Goal: Task Accomplishment & Management: Complete application form

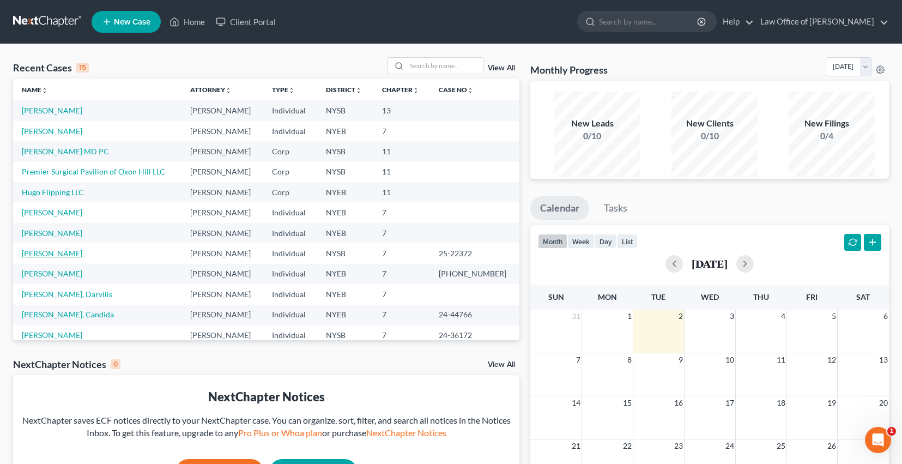
click at [68, 258] on link "[PERSON_NAME]" at bounding box center [52, 253] width 61 height 9
select select "4"
select select "0"
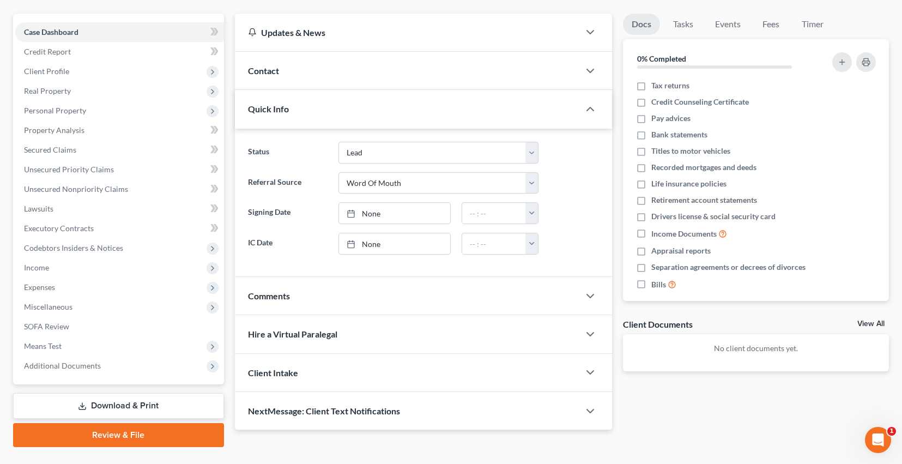
scroll to position [88, 0]
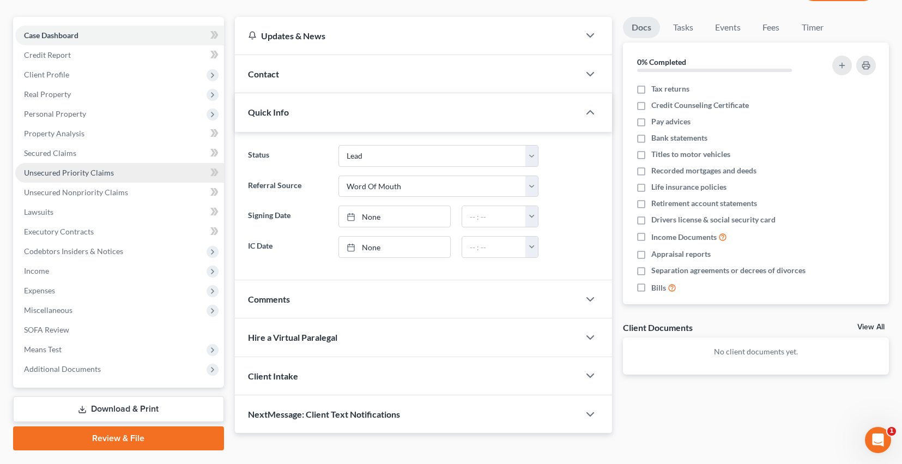
click at [98, 177] on span "Unsecured Priority Claims" at bounding box center [69, 172] width 90 height 9
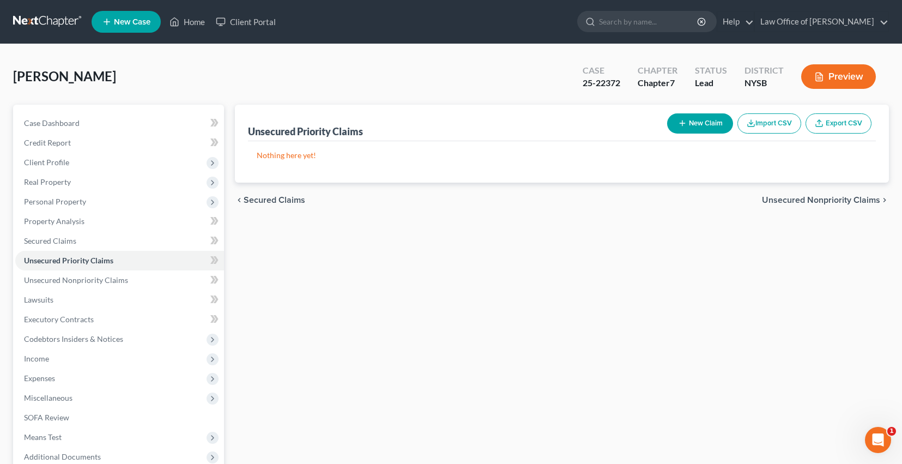
click at [667, 134] on button "New Claim" at bounding box center [700, 123] width 66 height 20
select select "0"
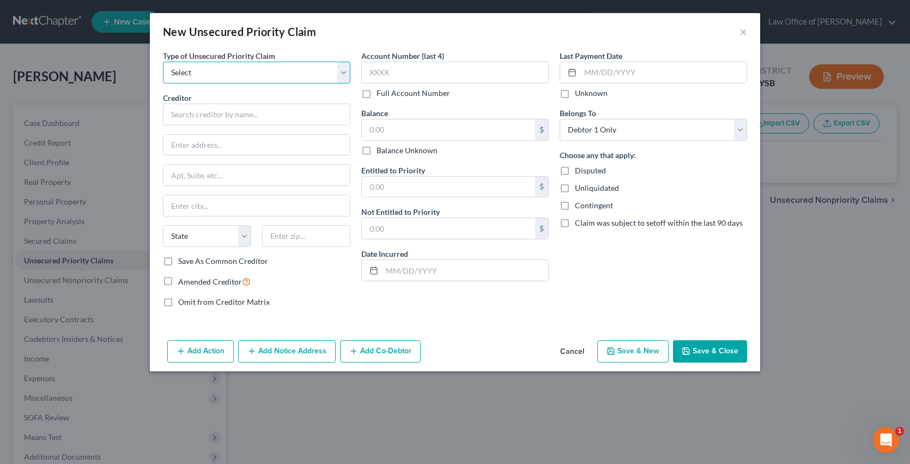
click at [225, 78] on select "Select Taxes & Other Government Units Domestic Support Obligations Extensions o…" at bounding box center [257, 73] width 188 height 22
select select "0"
click at [163, 69] on select "Select Taxes & Other Government Units Domestic Support Obligations Extensions o…" at bounding box center [257, 73] width 188 height 22
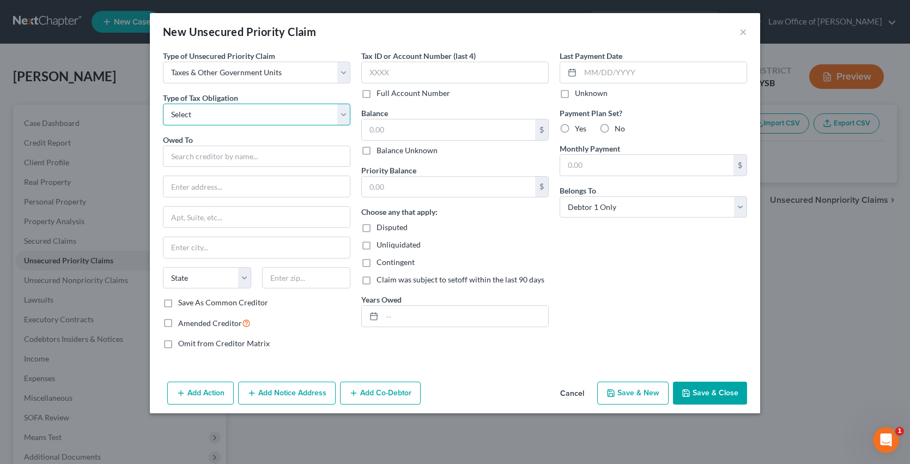
click at [216, 125] on select "Select Federal City State Franchise Tax Board Other" at bounding box center [257, 115] width 188 height 22
select select "2"
click at [163, 116] on select "Select Federal City State Franchise Tax Board Other" at bounding box center [257, 115] width 188 height 22
click at [212, 167] on input "text" at bounding box center [257, 157] width 188 height 22
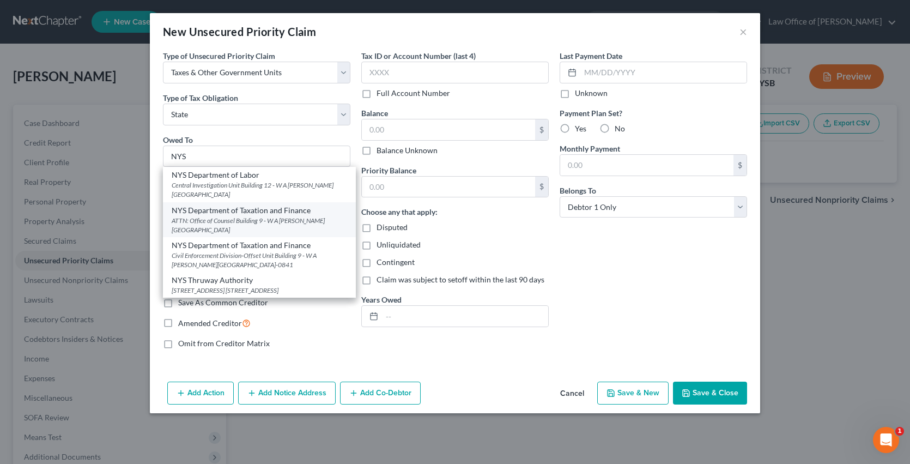
click at [228, 216] on div "NYS Department of Taxation and Finance" at bounding box center [260, 210] width 176 height 11
type input "NYS Department of Taxation and Finance"
type input "ATTN: Office of Counsel"
type input "Building 9 - W A [PERSON_NAME][GEOGRAPHIC_DATA]"
type input "[GEOGRAPHIC_DATA]"
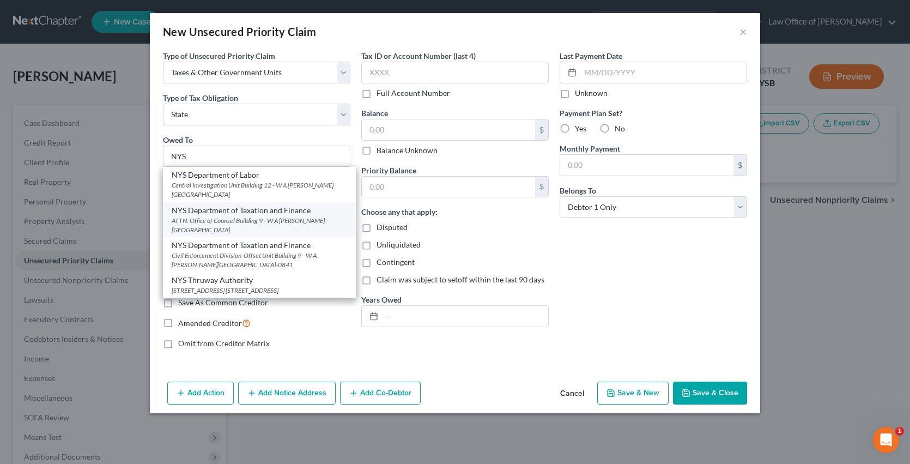
select select "35"
type input "12227"
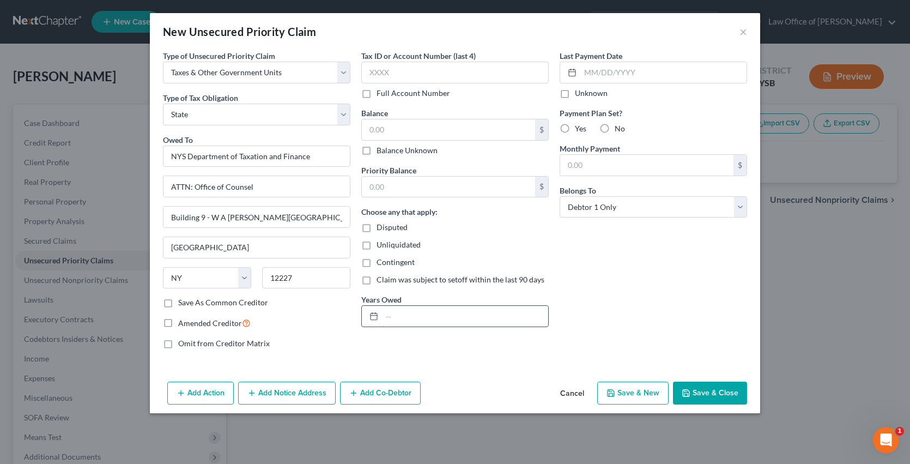
click at [394, 327] on input "text" at bounding box center [465, 316] width 166 height 21
type input "1"
click at [433, 327] on input "Y/E 12/23/and 21/20" at bounding box center [465, 316] width 166 height 21
click at [400, 327] on input "Y/E 12/23/and 12/20" at bounding box center [465, 316] width 166 height 21
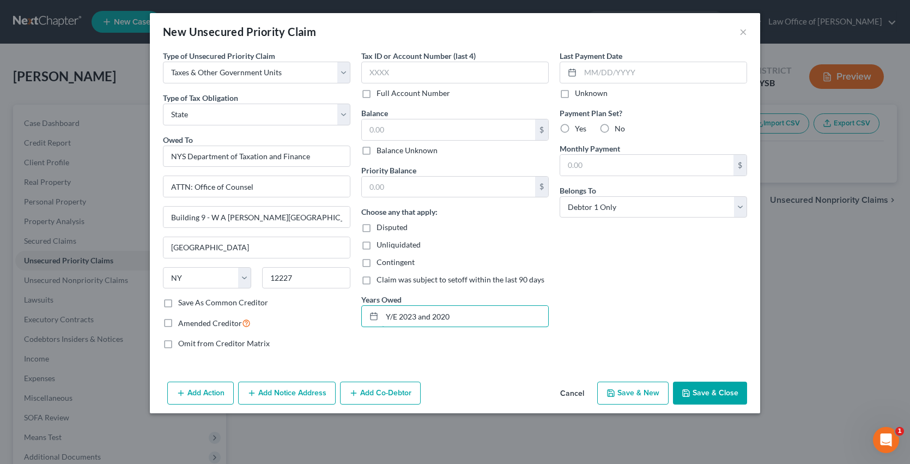
type input "Y/E 2023 and 2020"
click at [621, 134] on label "No" at bounding box center [620, 128] width 10 height 11
click at [621, 130] on input "No" at bounding box center [622, 126] width 7 height 7
radio input "true"
click at [411, 140] on input "text" at bounding box center [448, 129] width 173 height 21
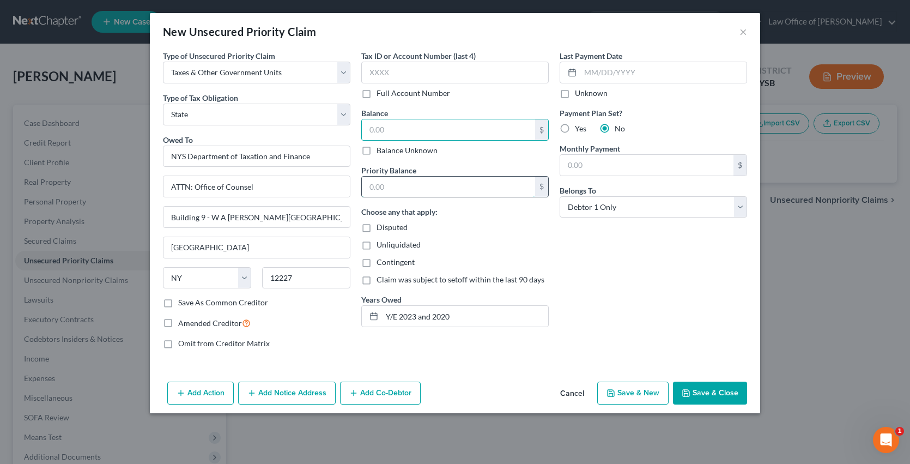
click at [435, 197] on input "text" at bounding box center [448, 187] width 173 height 21
type input "5,103.23"
click at [178, 329] on label "Amended Creditor" at bounding box center [214, 323] width 73 height 13
click at [183, 324] on input "Amended Creditor" at bounding box center [186, 320] width 7 height 7
checkbox input "true"
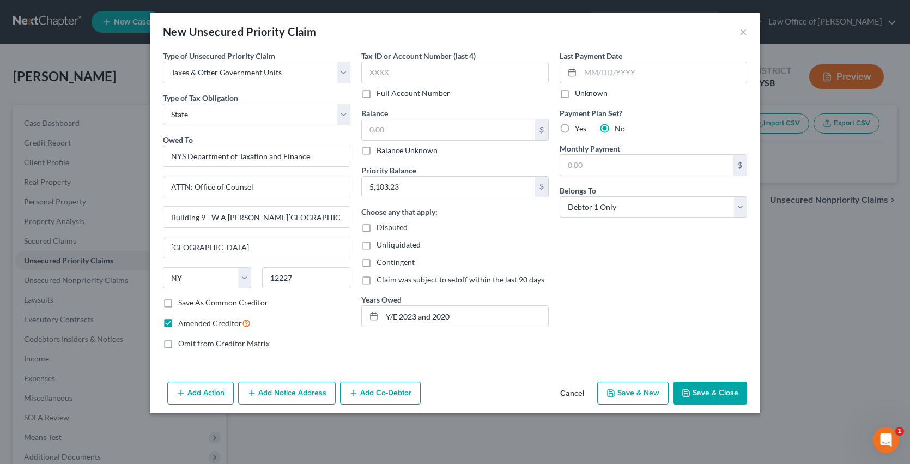
click at [744, 405] on button "Save & Close" at bounding box center [710, 393] width 74 height 23
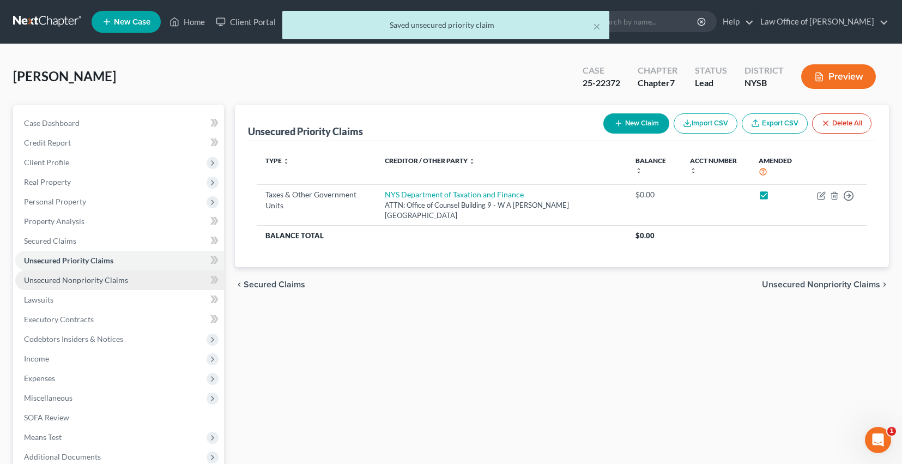
click at [94, 285] on span "Unsecured Nonpriority Claims" at bounding box center [76, 279] width 104 height 9
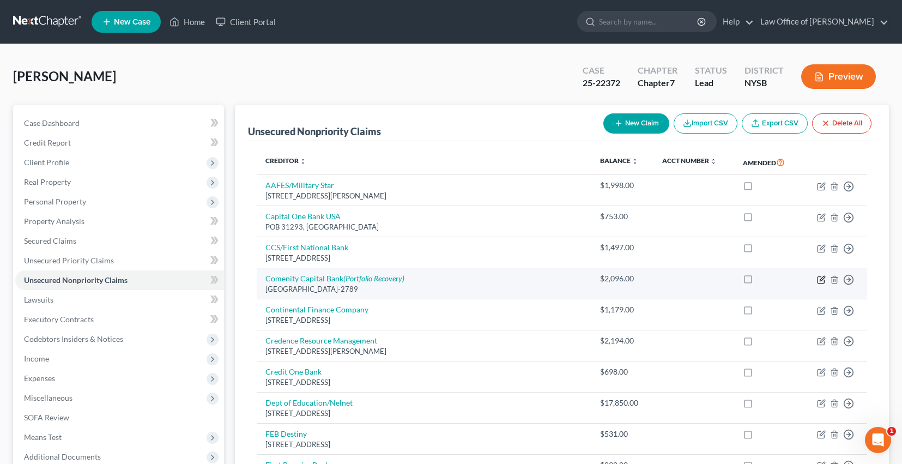
click at [820, 281] on icon "button" at bounding box center [822, 278] width 5 height 5
select select "36"
select select "10"
select select "0"
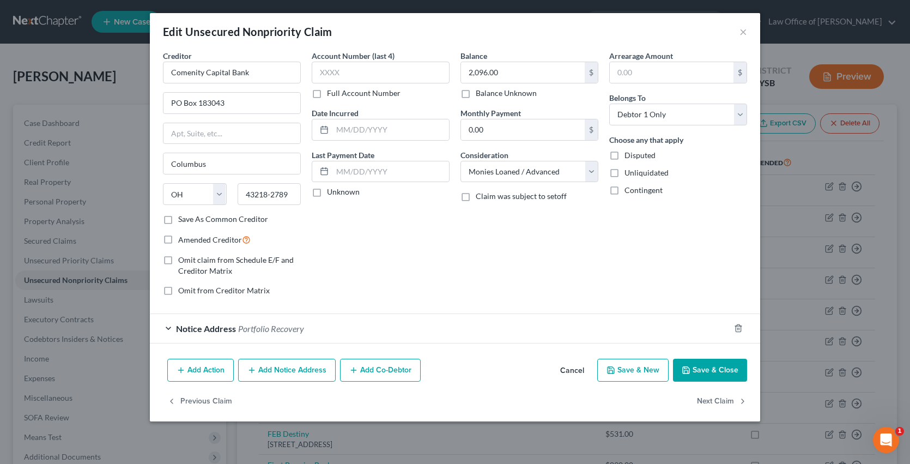
click at [245, 382] on button "Add Notice Address" at bounding box center [287, 370] width 98 height 23
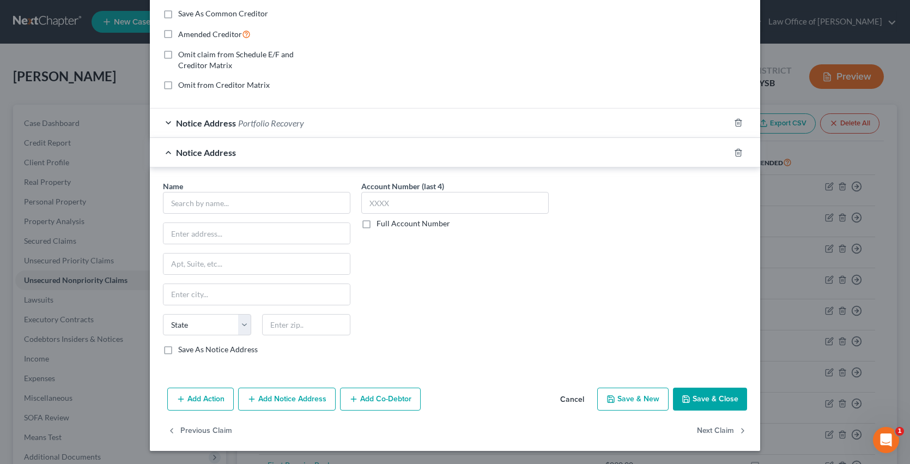
scroll to position [285, 0]
click at [227, 192] on input "text" at bounding box center [257, 203] width 188 height 22
type input "Halsted Financial Services (LVNY)"
click at [271, 192] on input "Halsted Financial Services (LVNY)" at bounding box center [257, 203] width 188 height 22
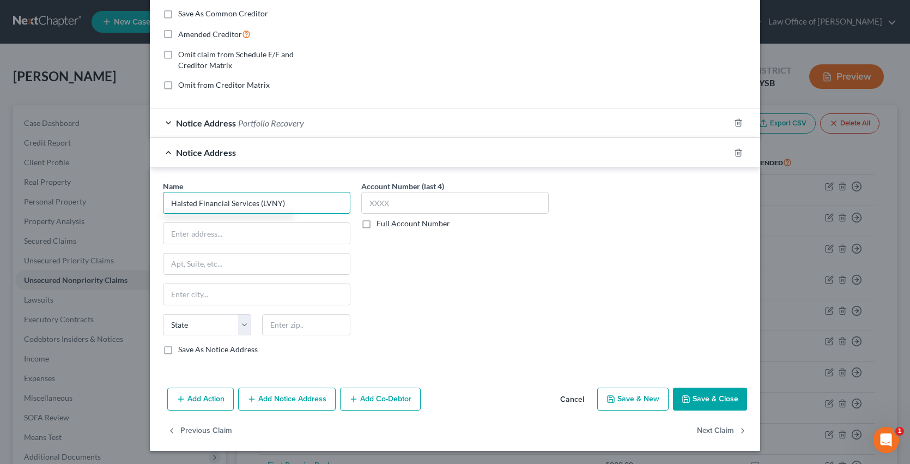
click at [271, 192] on input "Halsted Financial Services (LVNY)" at bounding box center [257, 203] width 188 height 22
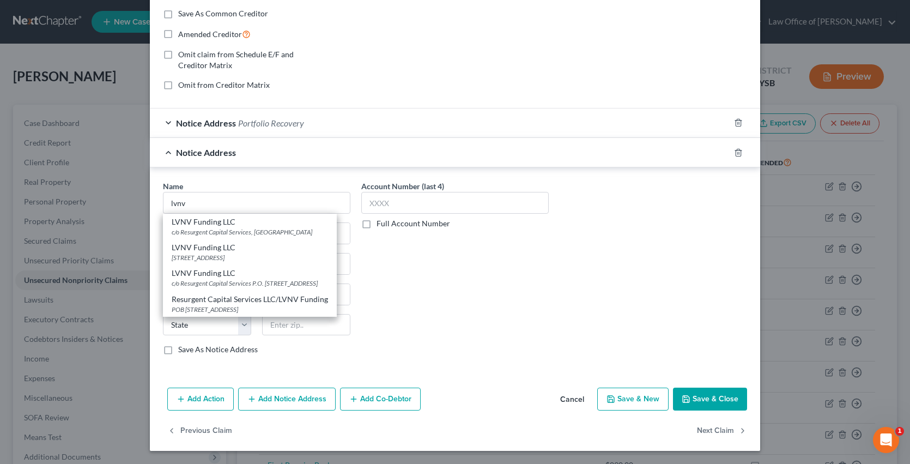
click at [407, 240] on div "Account Number (last 4) Full Account Number" at bounding box center [455, 271] width 198 height 183
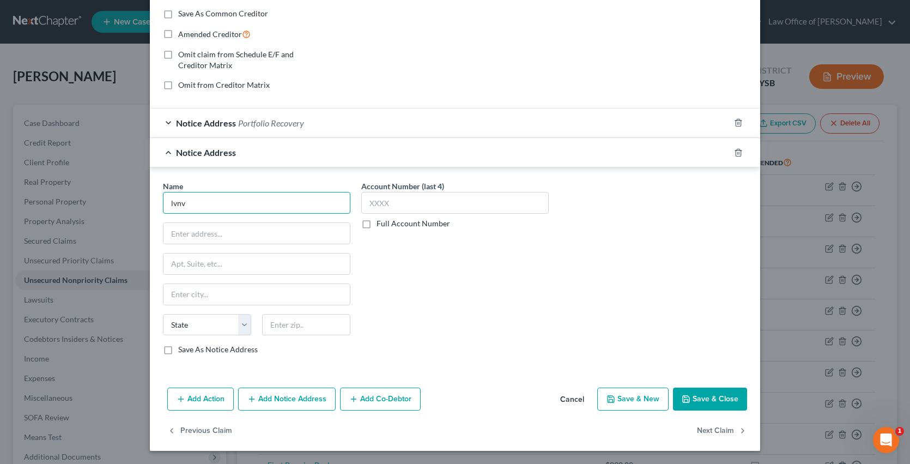
click at [176, 192] on input "lvnv" at bounding box center [257, 203] width 188 height 22
paste input "Halsted Financial Services (LVNY)"
type input "Halsted Financial Services (LVNY)"
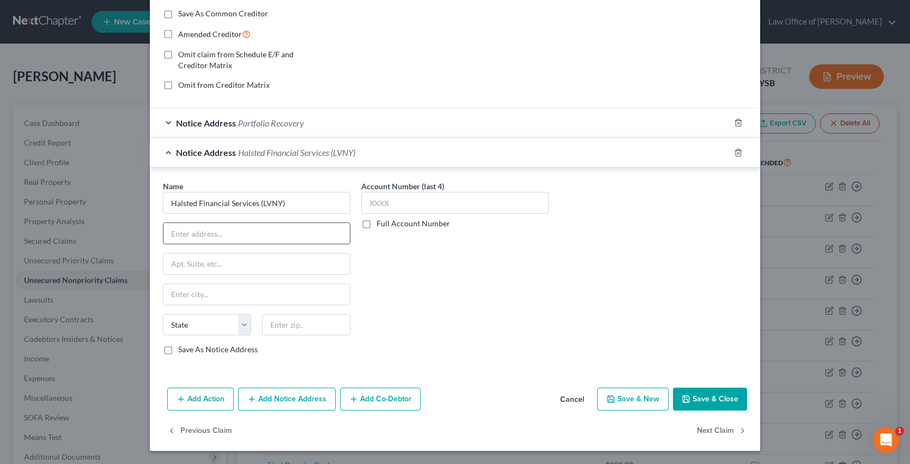
click at [181, 223] on input "text" at bounding box center [257, 233] width 186 height 21
type input "PO Box 60076"
click at [262, 314] on input "text" at bounding box center [306, 325] width 88 height 22
click at [267, 314] on input "text" at bounding box center [306, 325] width 88 height 22
type input "60076"
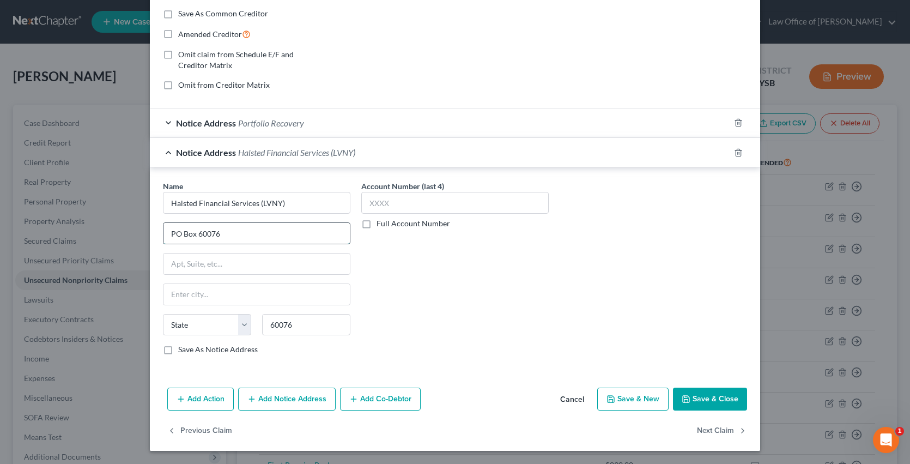
type input "Skokie"
select select "14"
click at [168, 223] on input "PO Box 60076" at bounding box center [257, 233] width 186 height 21
type input "PO Box 828"
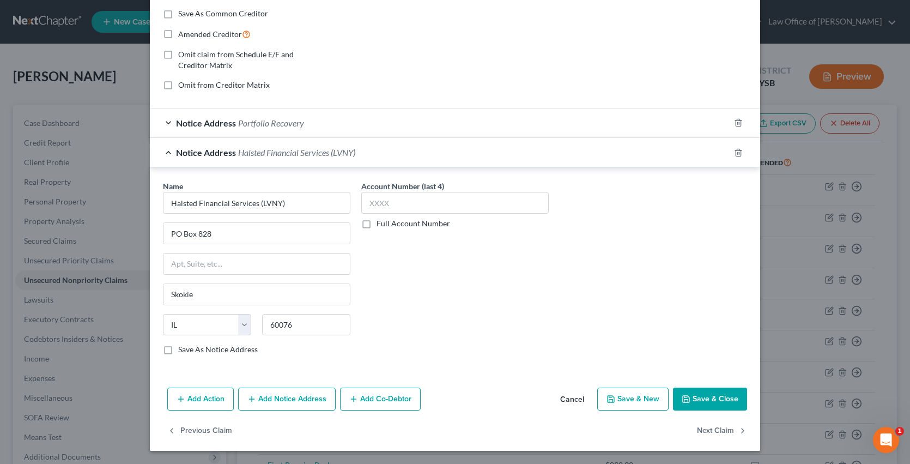
click at [178, 344] on label "Save As Notice Address" at bounding box center [218, 349] width 80 height 11
click at [183, 344] on input "Save As Notice Address" at bounding box center [186, 347] width 7 height 7
click at [735, 395] on button "Save & Close" at bounding box center [710, 399] width 74 height 23
checkbox input "false"
type input "0"
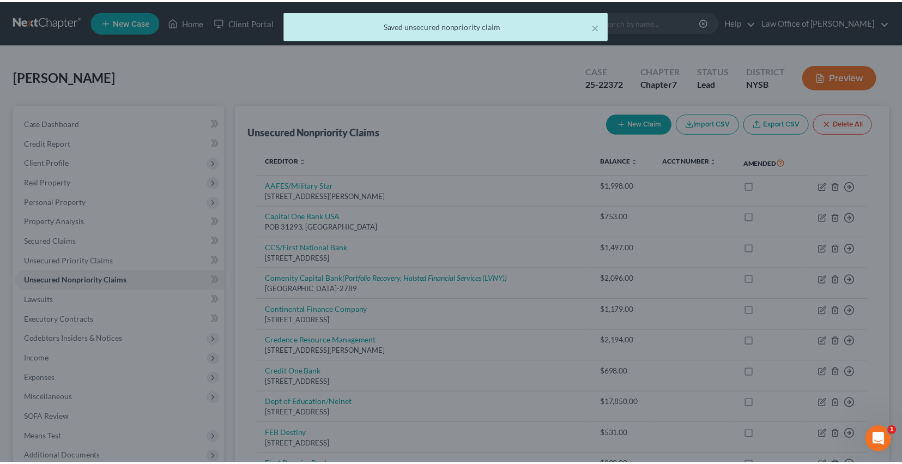
scroll to position [0, 0]
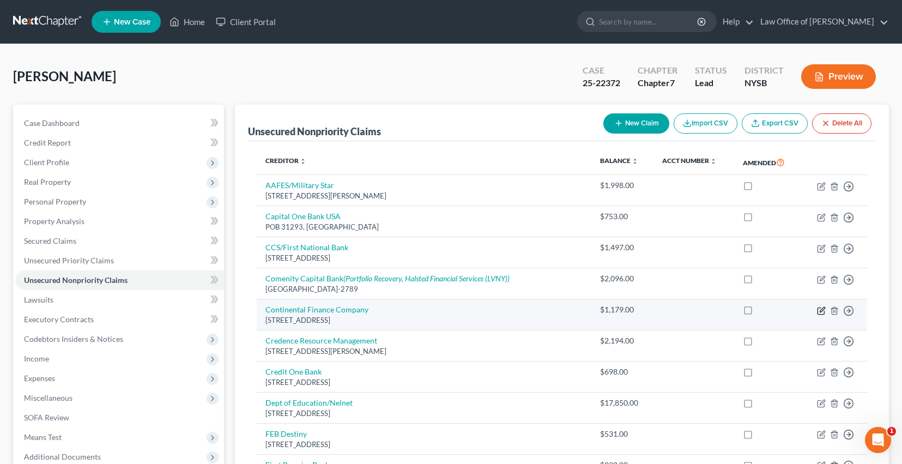
click at [820, 312] on icon "button" at bounding box center [822, 309] width 5 height 5
select select "7"
select select "2"
select select "0"
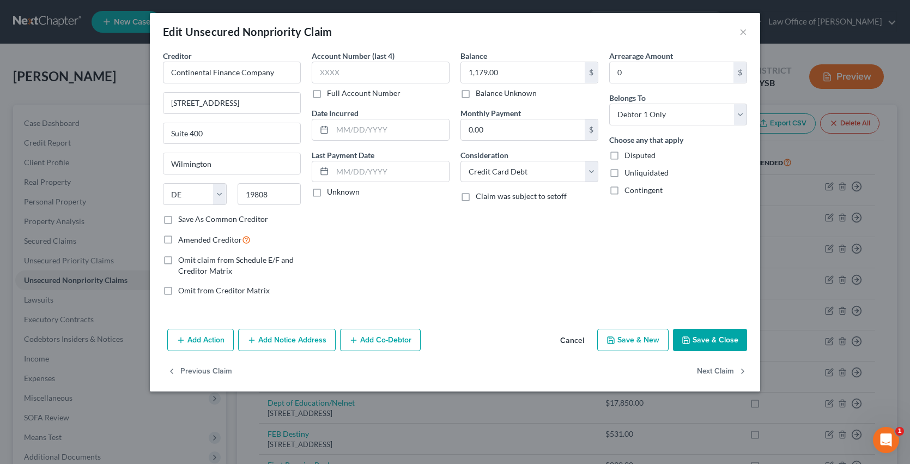
click at [178, 246] on label "Amended Creditor" at bounding box center [214, 239] width 73 height 13
click at [183, 240] on input "Amended Creditor" at bounding box center [186, 236] width 7 height 7
checkbox input "true"
click at [738, 352] on button "Save & Close" at bounding box center [710, 340] width 74 height 23
checkbox input "true"
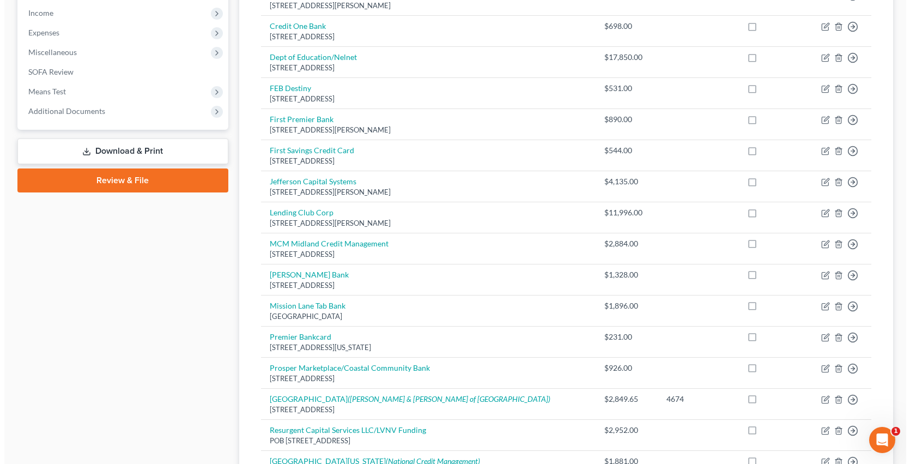
scroll to position [401, 0]
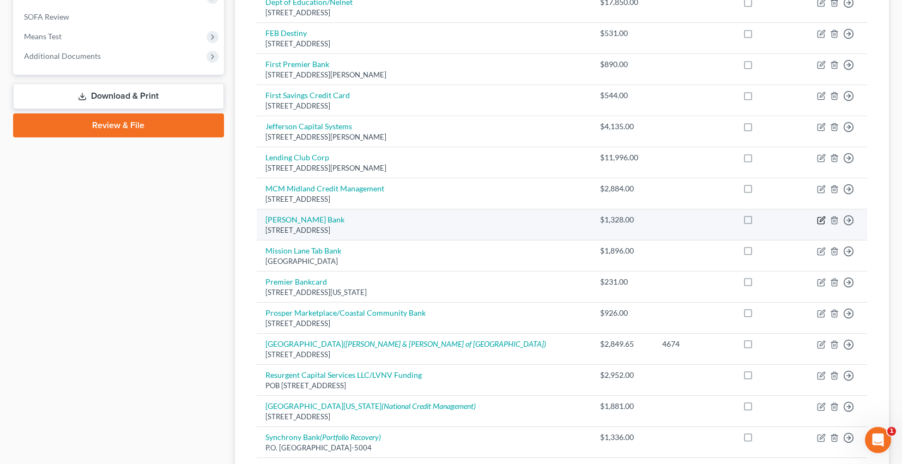
click at [817, 225] on icon "button" at bounding box center [821, 220] width 9 height 9
select select "35"
select select "2"
select select "0"
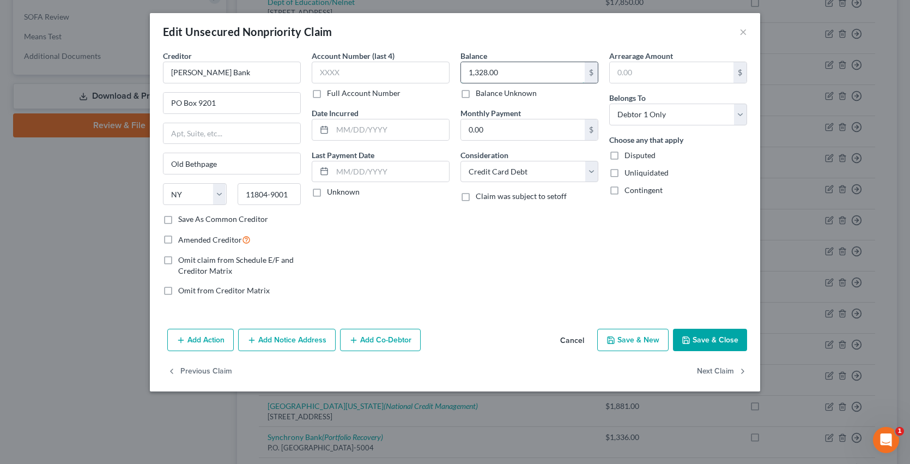
click at [530, 80] on input "1,328.00" at bounding box center [523, 72] width 124 height 21
type input "1,603.52"
click at [178, 246] on label "Amended Creditor" at bounding box center [214, 239] width 73 height 13
click at [183, 240] on input "Amended Creditor" at bounding box center [186, 236] width 7 height 7
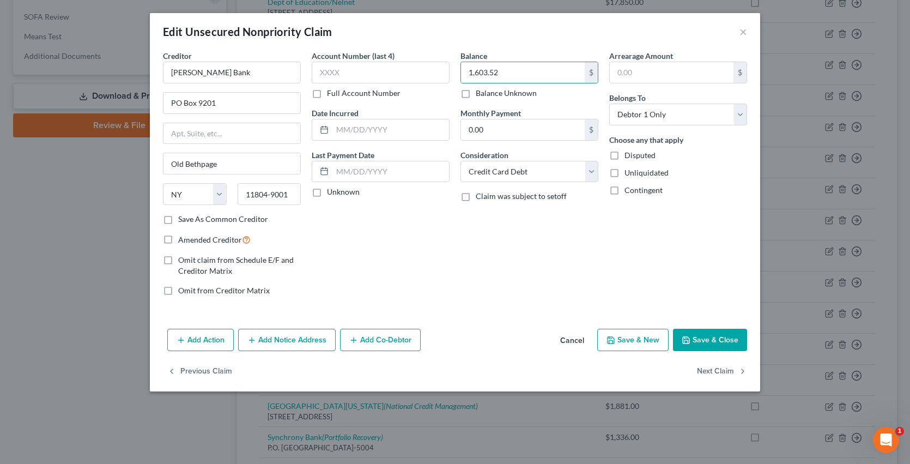
checkbox input "true"
click at [265, 352] on button "Add Notice Address" at bounding box center [287, 340] width 98 height 23
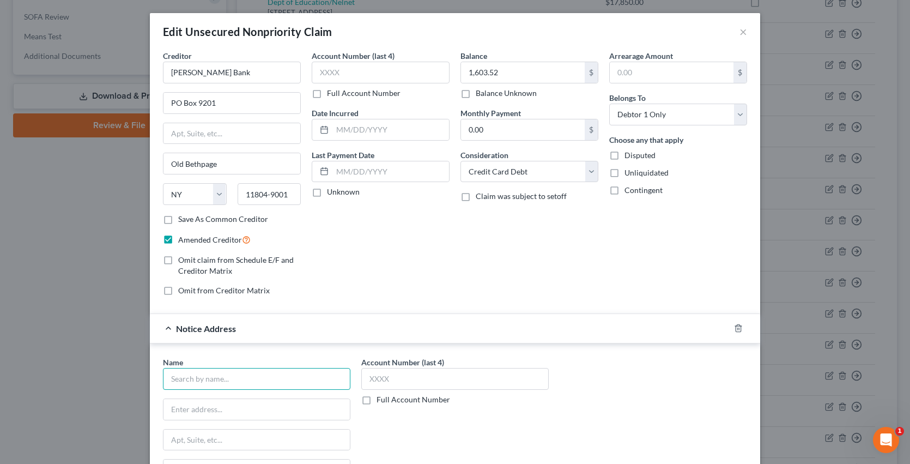
click at [237, 390] on input "text" at bounding box center [257, 379] width 188 height 22
click at [249, 390] on input "True Accord" at bounding box center [257, 379] width 188 height 22
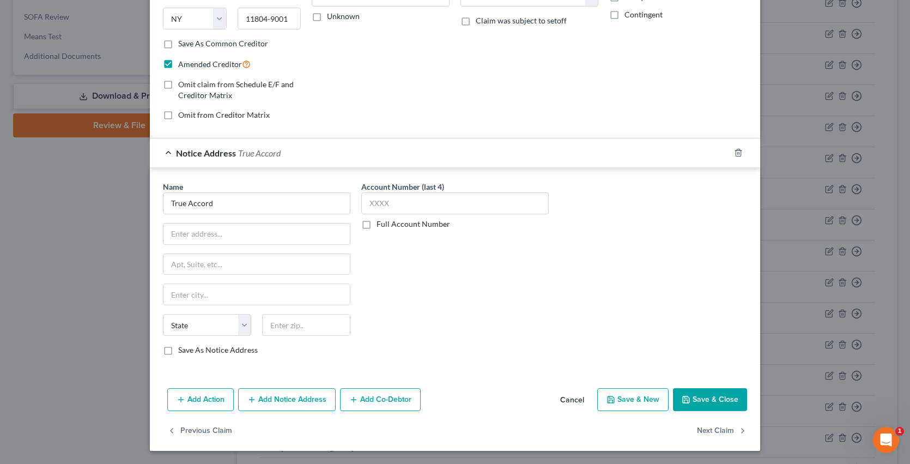
type input "True Accord"
click at [198, 224] on input "text" at bounding box center [257, 234] width 186 height 21
type input "[STREET_ADDRESS]"
type input "Suite 130"
click at [291, 314] on input "text" at bounding box center [306, 325] width 88 height 22
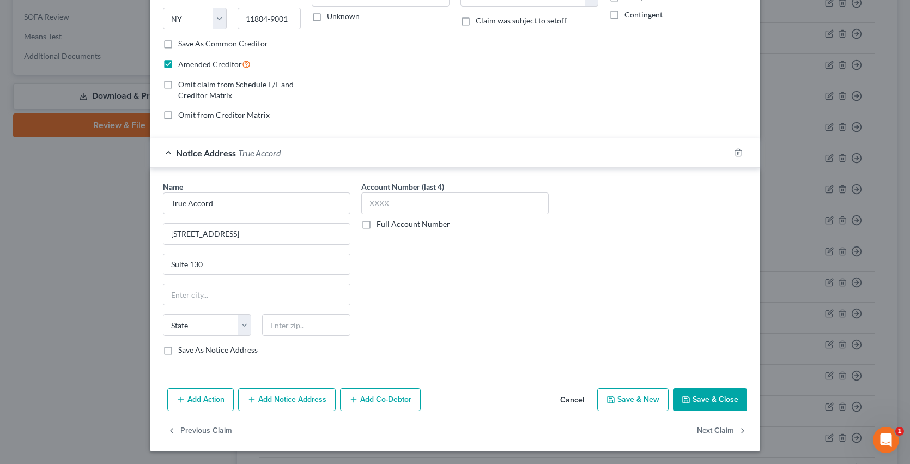
click at [178, 345] on label "Save As Notice Address" at bounding box center [218, 350] width 80 height 11
click at [183, 345] on input "Save As Notice Address" at bounding box center [186, 348] width 7 height 7
checkbox input "true"
click at [276, 314] on input "text" at bounding box center [306, 325] width 88 height 22
type input "66219"
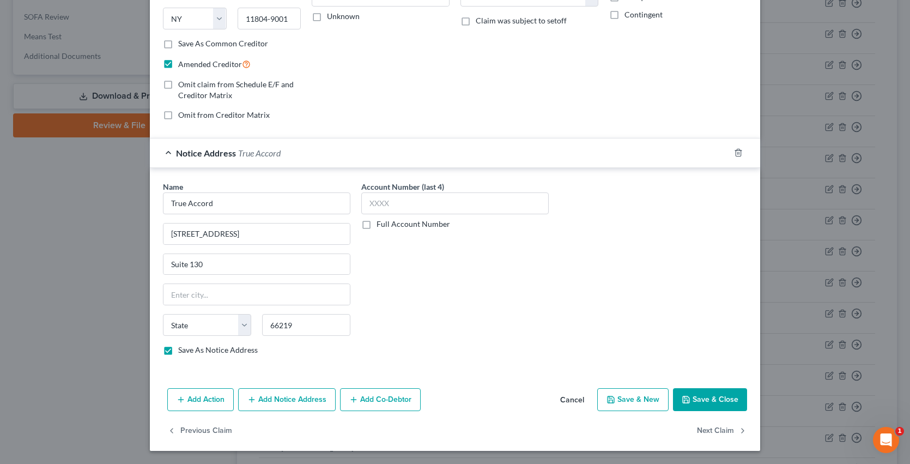
type input "Shawnee Mission"
select select "17"
click at [356, 353] on div "Account Number (last 4) Full Account Number" at bounding box center [455, 272] width 198 height 183
click at [727, 393] on button "Save & Close" at bounding box center [710, 399] width 74 height 23
checkbox input "false"
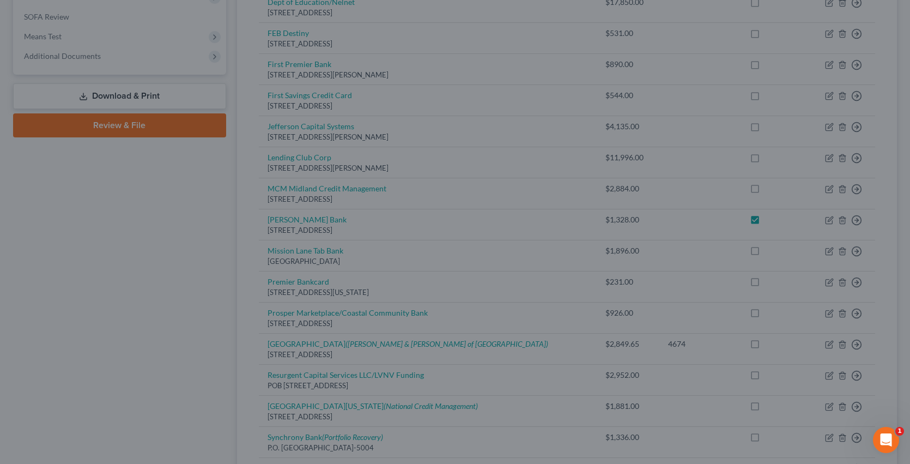
checkbox input "true"
type input "0"
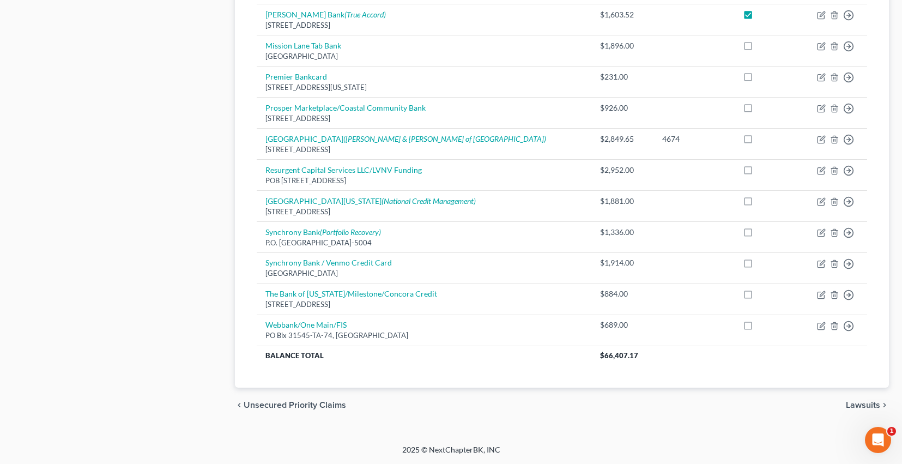
scroll to position [652, 0]
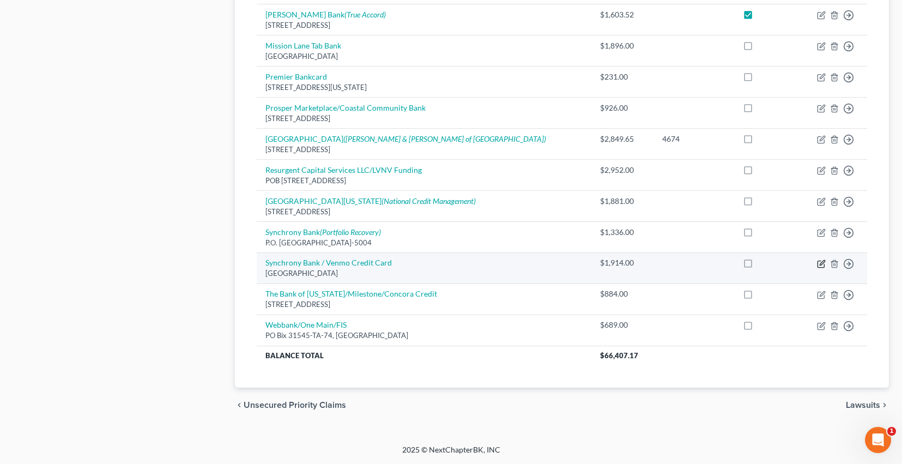
click at [817, 268] on icon "button" at bounding box center [821, 264] width 9 height 9
select select "39"
select select "2"
select select "0"
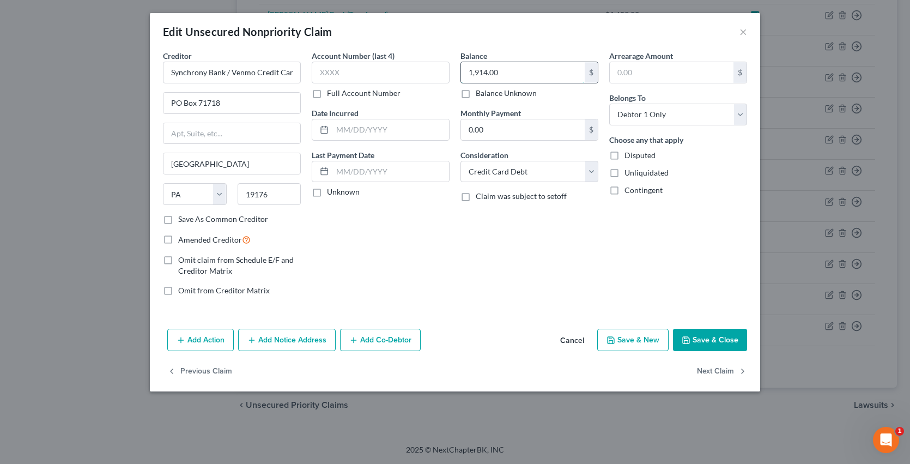
click at [523, 76] on input "1,914.00" at bounding box center [523, 72] width 124 height 21
type input "2,218.00"
click at [731, 352] on button "Save & Close" at bounding box center [710, 340] width 74 height 23
type input "0"
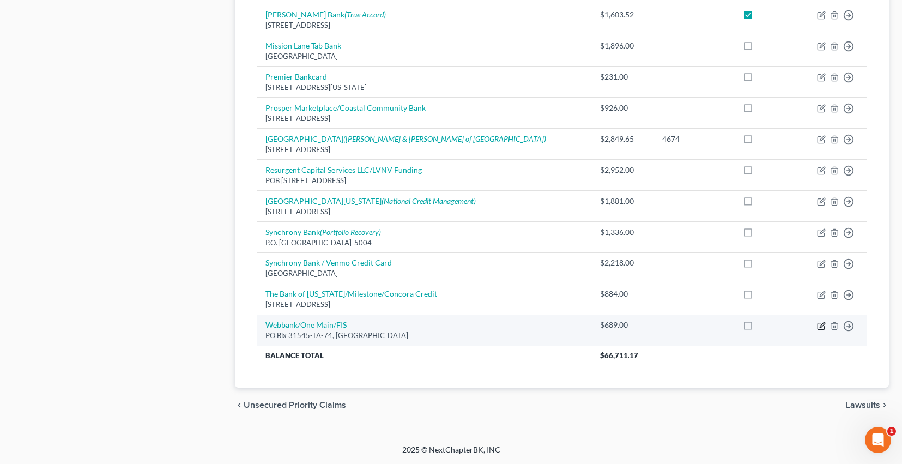
click at [817, 330] on icon "button" at bounding box center [821, 326] width 9 height 9
select select "9"
select select "2"
select select "0"
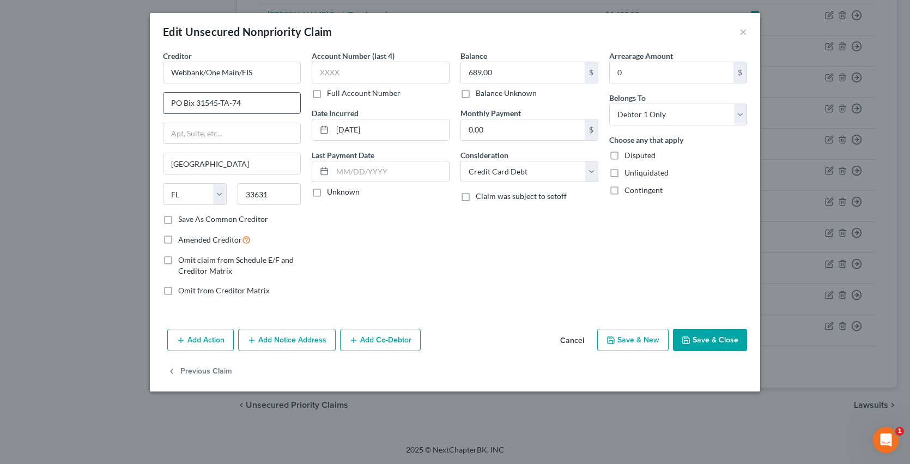
click at [164, 113] on input "PO Bix 31545-TA-74" at bounding box center [232, 103] width 137 height 21
type input "PO Box 31545-TA-74"
click at [747, 352] on button "Save & Close" at bounding box center [710, 340] width 74 height 23
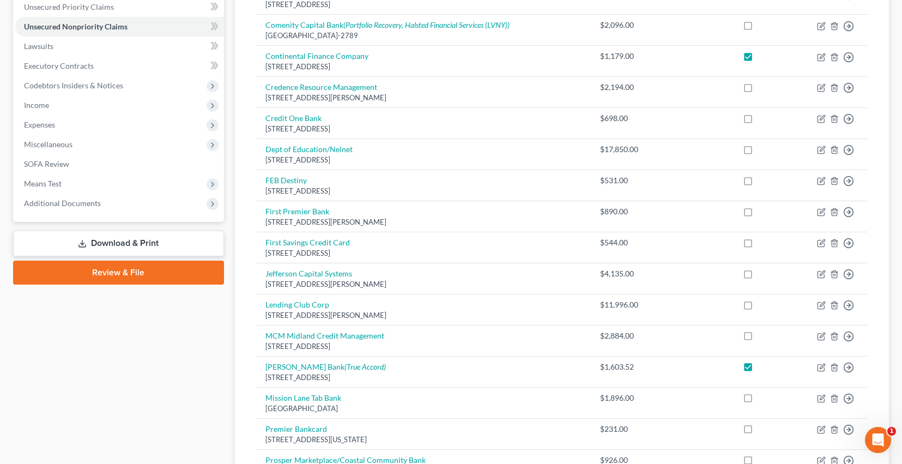
scroll to position [262, 0]
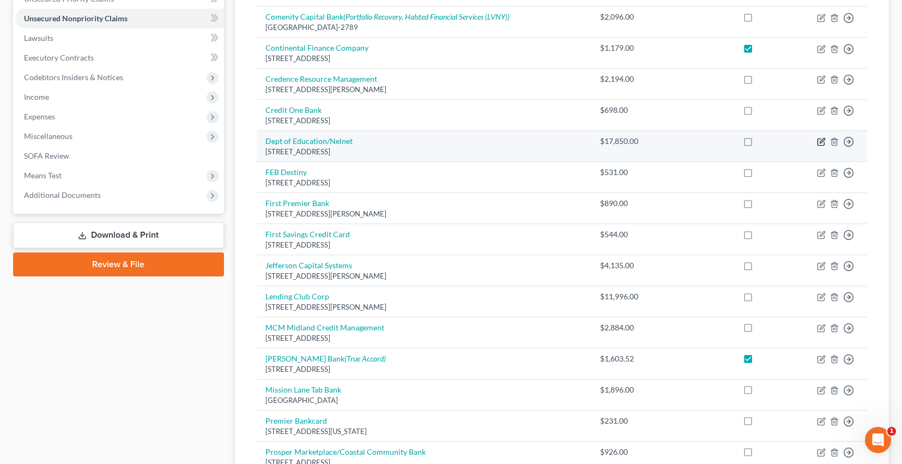
click at [820, 143] on icon "button" at bounding box center [822, 140] width 5 height 5
select select "30"
select select "17"
select select "0"
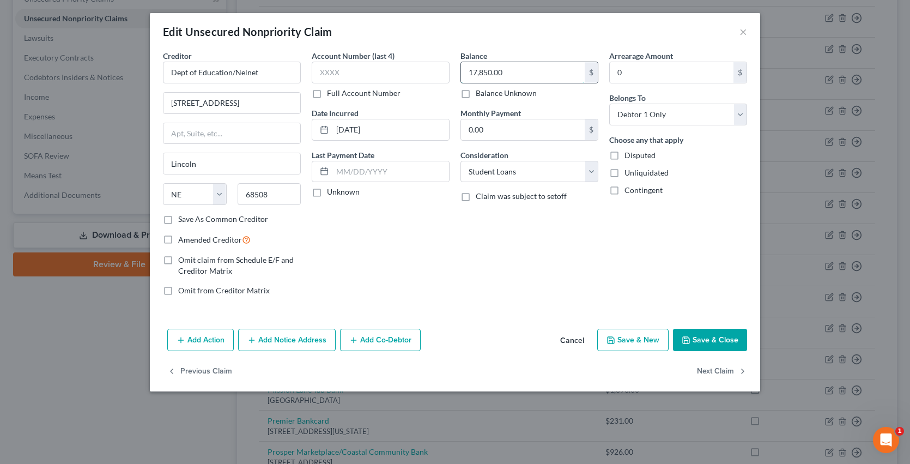
click at [471, 81] on input "17,850.00" at bounding box center [523, 72] width 124 height 21
click at [743, 352] on button "Save & Close" at bounding box center [710, 340] width 74 height 23
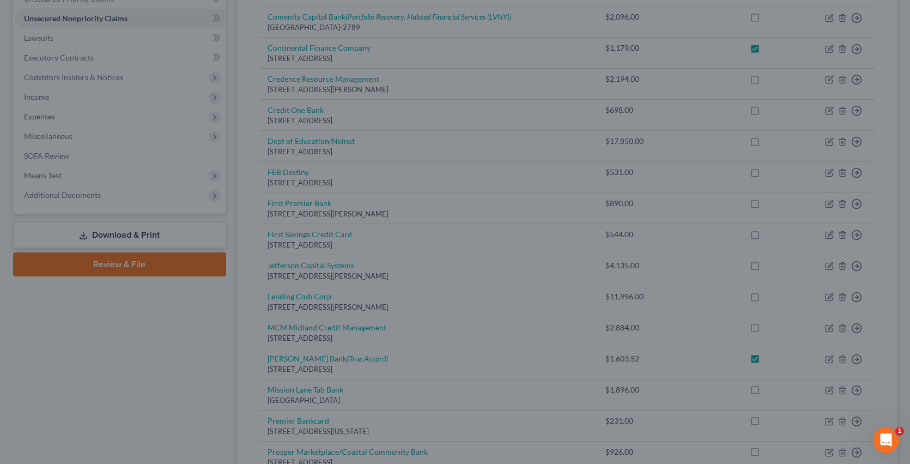
type input "62,738.00"
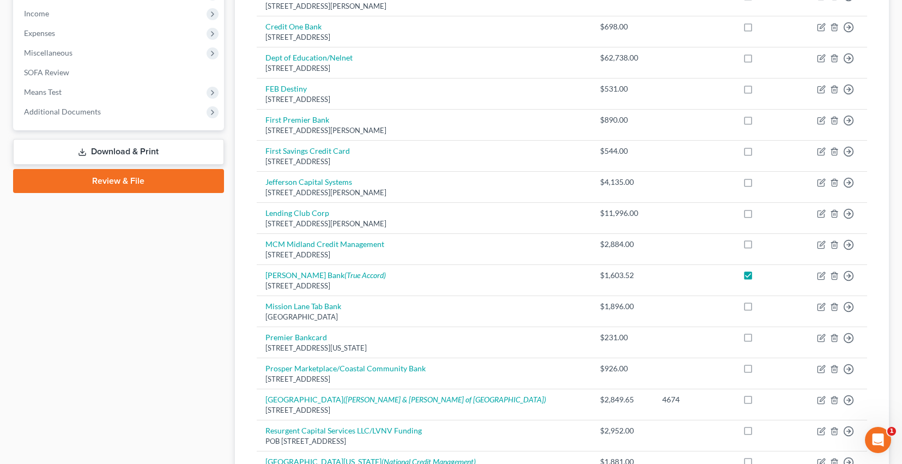
scroll to position [358, 0]
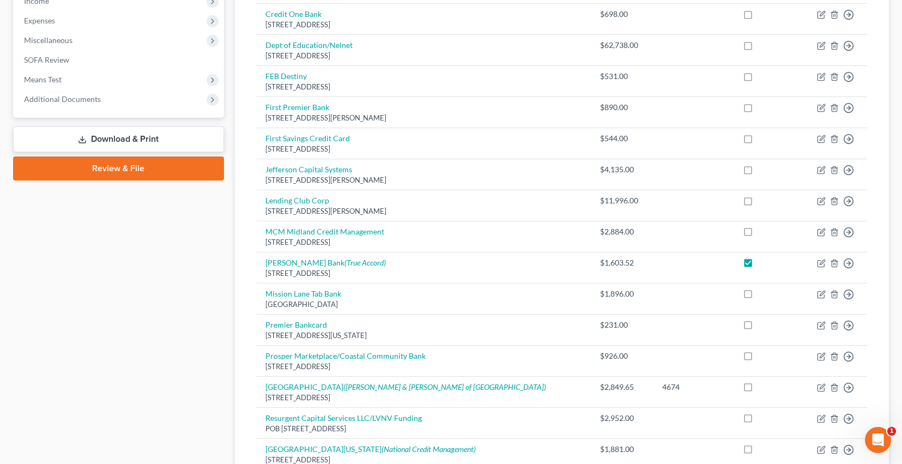
click at [144, 152] on link "Download & Print" at bounding box center [118, 139] width 211 height 26
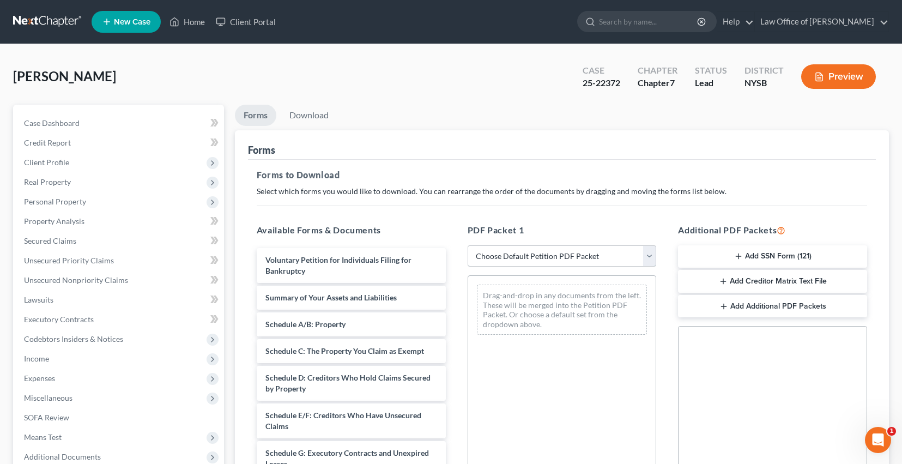
click at [541, 267] on select "Choose Default Petition PDF Packet Complete Bankruptcy Petition (all forms and …" at bounding box center [562, 256] width 189 height 22
select select "2"
click at [468, 267] on select "Choose Default Petition PDF Packet Complete Bankruptcy Petition (all forms and …" at bounding box center [562, 256] width 189 height 22
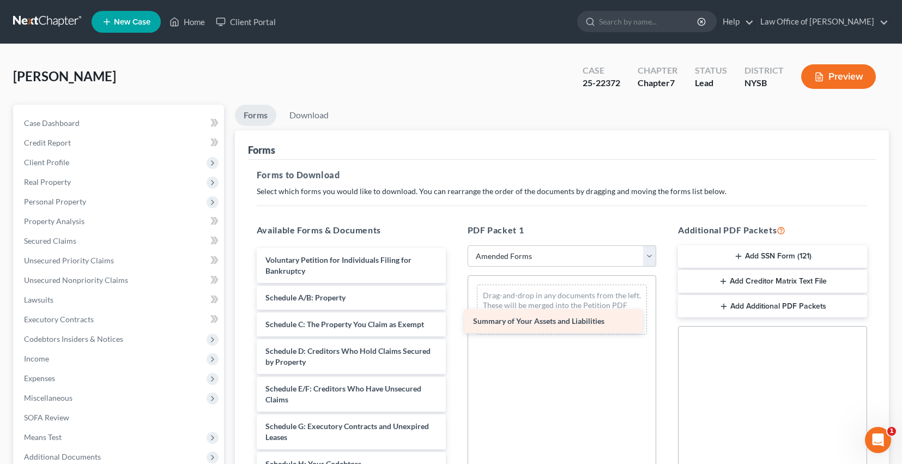
drag, startPoint x: 336, startPoint y: 330, endPoint x: 540, endPoint y: 321, distance: 204.7
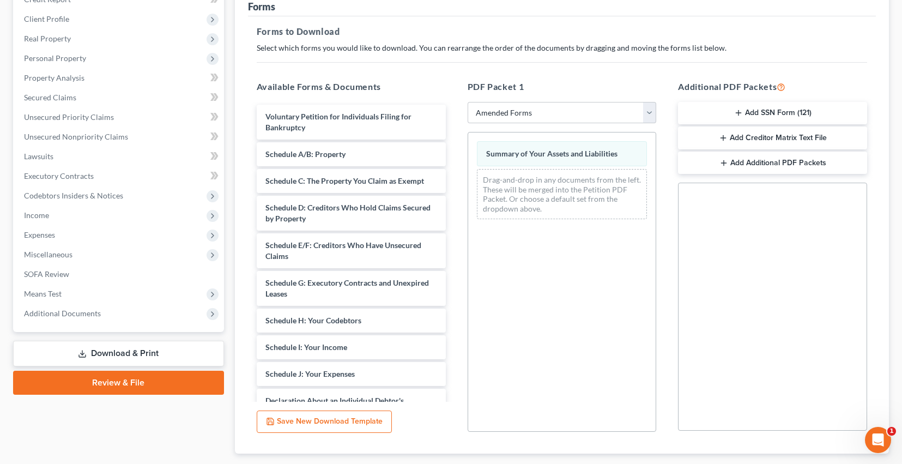
scroll to position [147, 0]
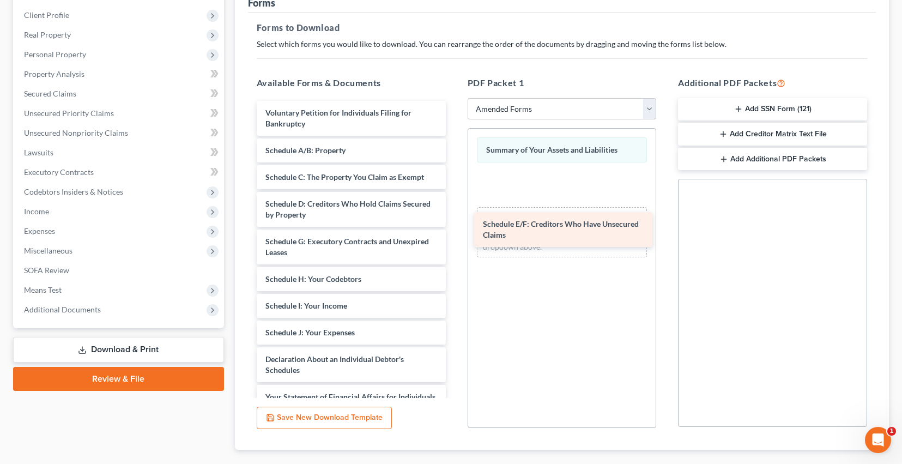
drag, startPoint x: 292, startPoint y: 299, endPoint x: 506, endPoint y: 226, distance: 226.4
click at [455, 226] on div "Schedule E/F: Creditors Who Have Unsecured Claims Voluntary Petition for Indivi…" at bounding box center [351, 357] width 207 height 512
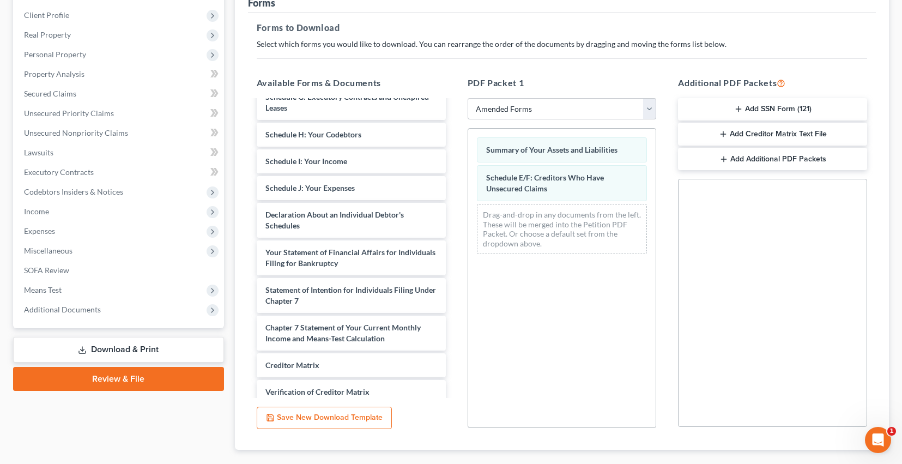
scroll to position [146, 0]
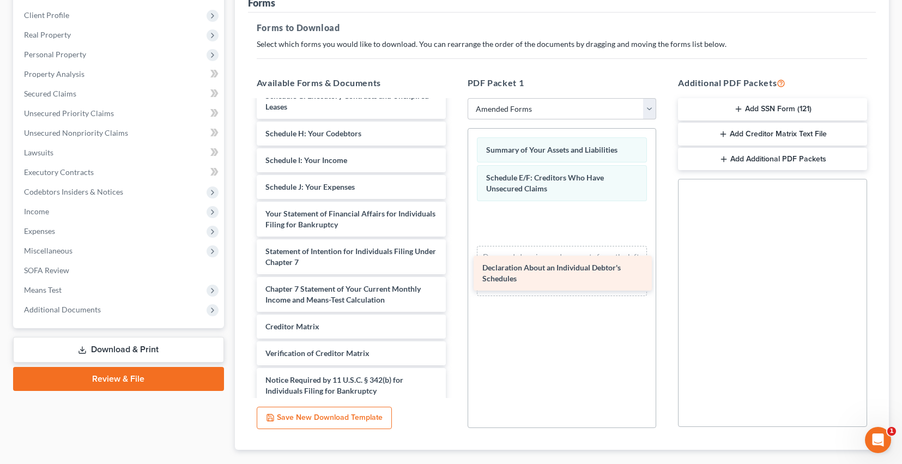
drag, startPoint x: 328, startPoint y: 289, endPoint x: 541, endPoint y: 275, distance: 214.2
click at [455, 275] on div "Declaration About an Individual Debtor's Schedules Voluntary Petition for Indiv…" at bounding box center [351, 192] width 207 height 474
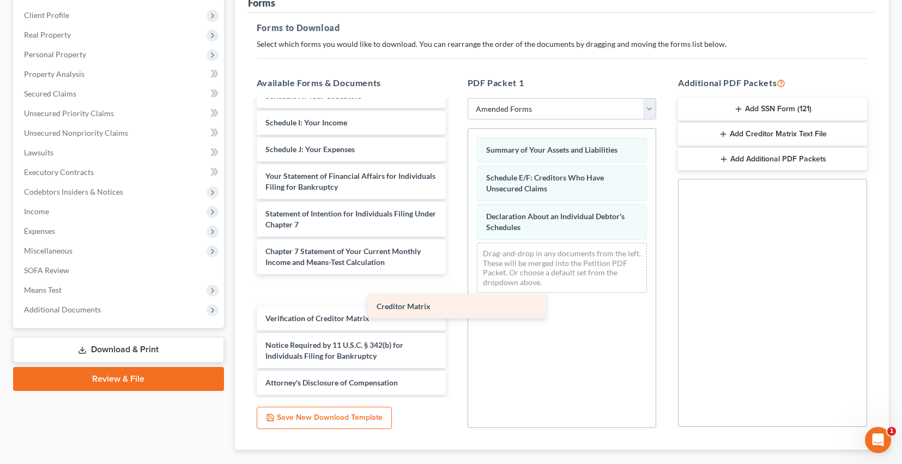
scroll to position [259, 0]
click at [316, 304] on div "Creditor Matrix Voluntary Petition for Individuals Filing for Bankruptcy Schedu…" at bounding box center [351, 157] width 207 height 478
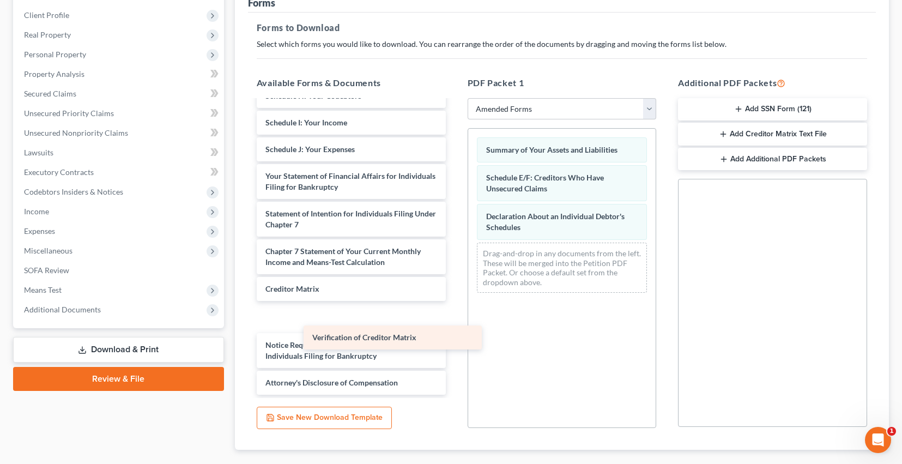
scroll to position [229, 0]
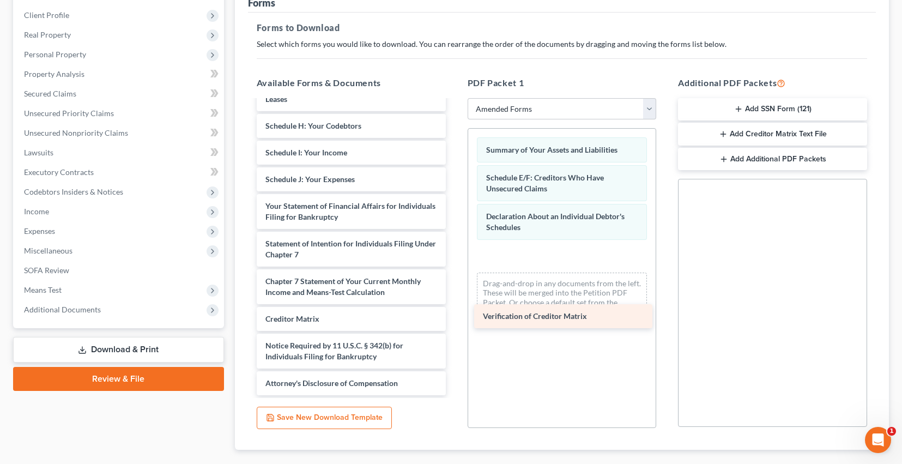
drag, startPoint x: 316, startPoint y: 335, endPoint x: 530, endPoint y: 314, distance: 215.3
click at [455, 314] on div "Verification of Creditor Matrix Voluntary Petition for Individuals Filing for B…" at bounding box center [351, 172] width 207 height 448
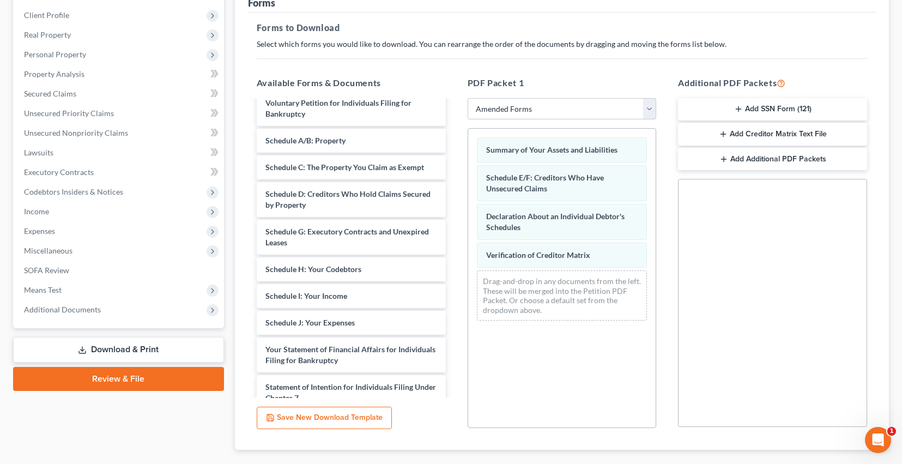
scroll to position [0, 0]
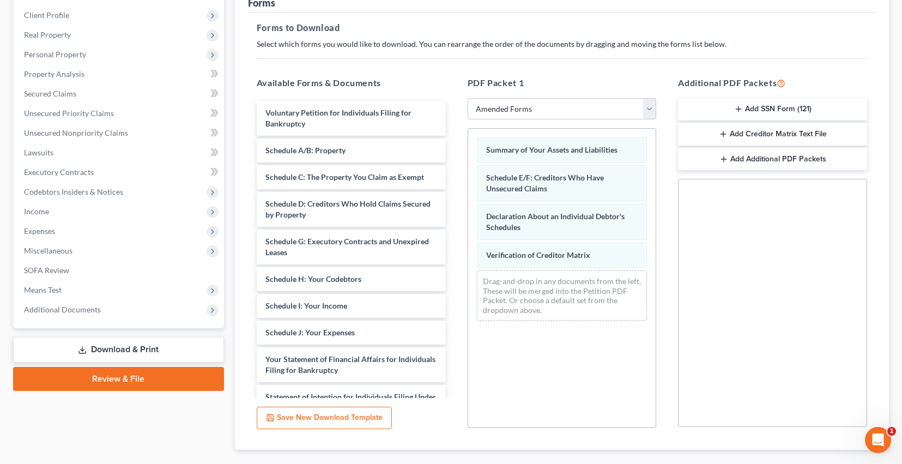
click at [807, 146] on button "Add Creditor Matrix Text File" at bounding box center [772, 134] width 189 height 23
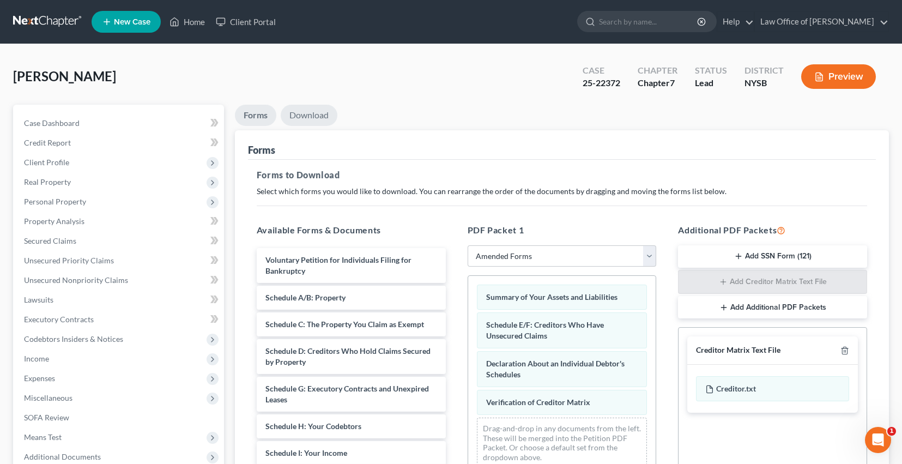
click at [333, 126] on link "Download" at bounding box center [309, 115] width 57 height 21
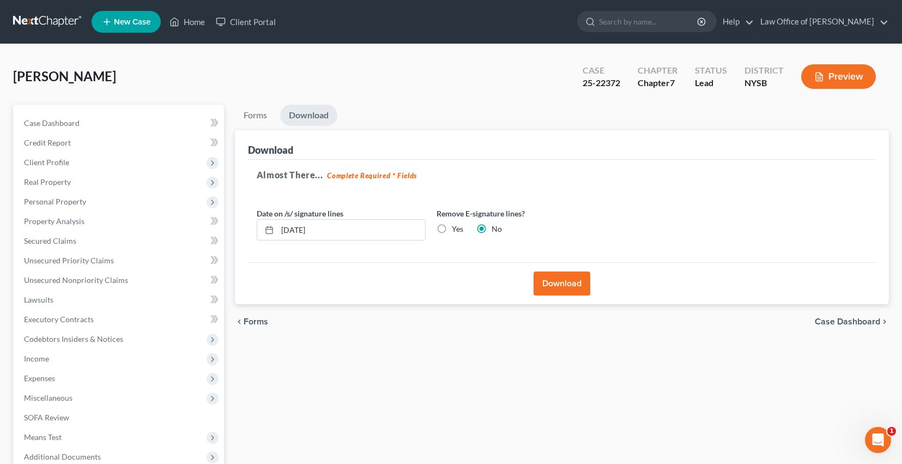
click at [558, 295] on button "Download" at bounding box center [562, 284] width 57 height 24
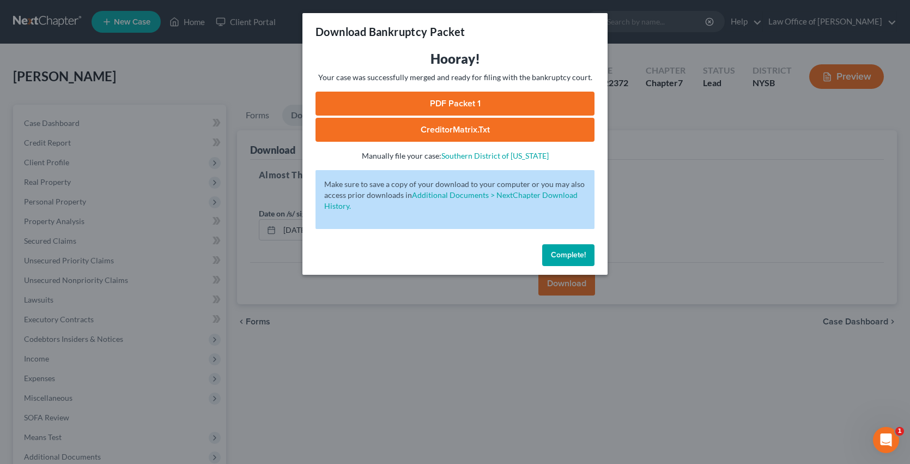
click at [546, 116] on link "PDF Packet 1" at bounding box center [455, 104] width 279 height 24
drag, startPoint x: 590, startPoint y: 284, endPoint x: 612, endPoint y: 277, distance: 22.4
click at [586, 260] on span "Complete!" at bounding box center [568, 254] width 35 height 9
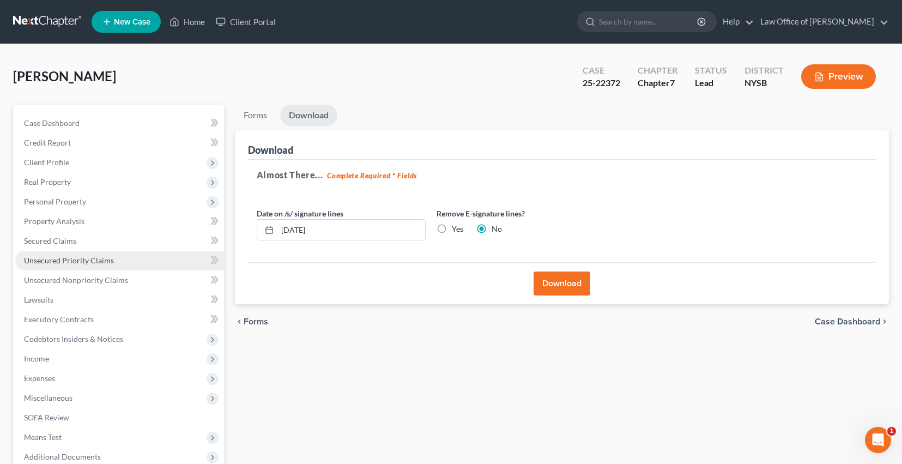
click at [75, 265] on span "Unsecured Priority Claims" at bounding box center [69, 260] width 90 height 9
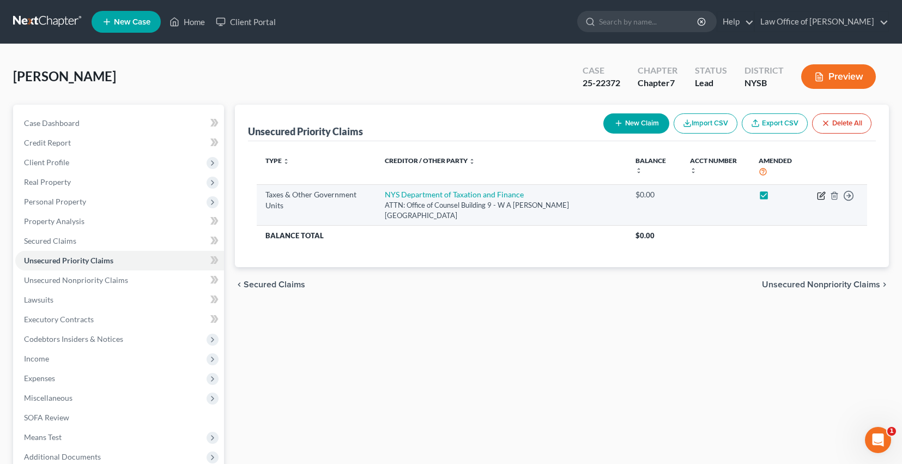
click at [817, 200] on icon "button" at bounding box center [821, 195] width 9 height 9
select select "2"
select select "35"
select select "0"
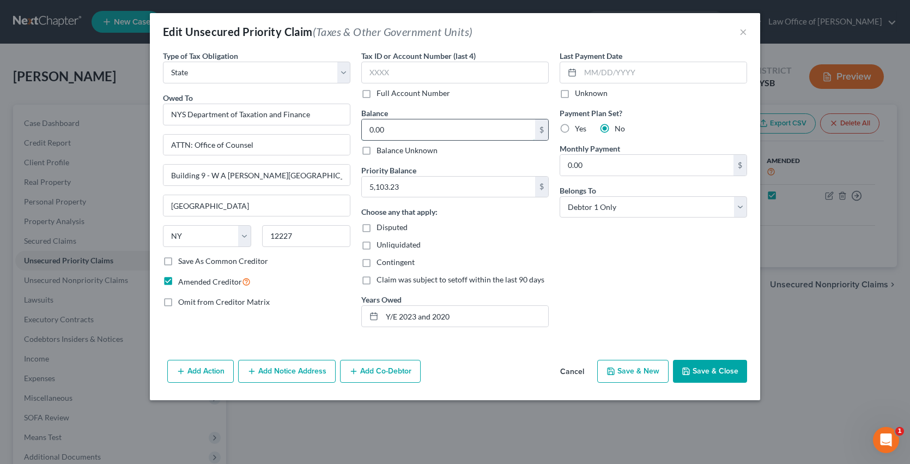
click at [436, 140] on input "0.00" at bounding box center [448, 129] width 173 height 21
type input "5,103.23"
click at [740, 383] on button "Save & Close" at bounding box center [710, 371] width 74 height 23
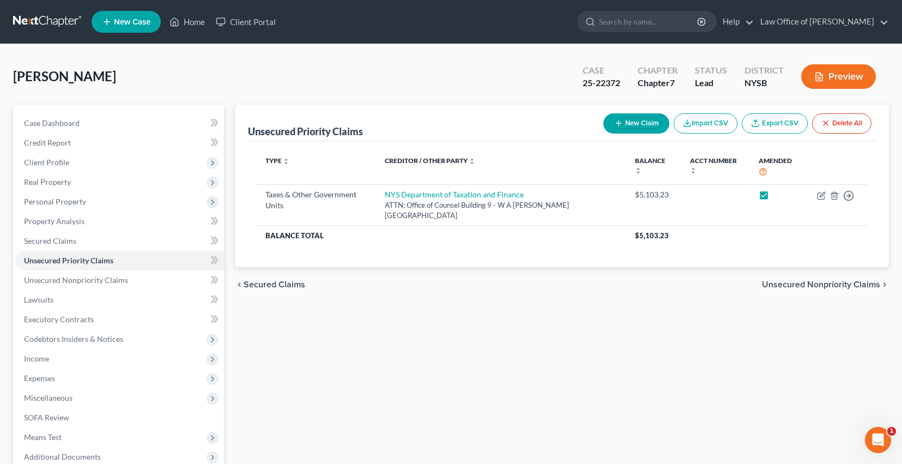
scroll to position [186, 0]
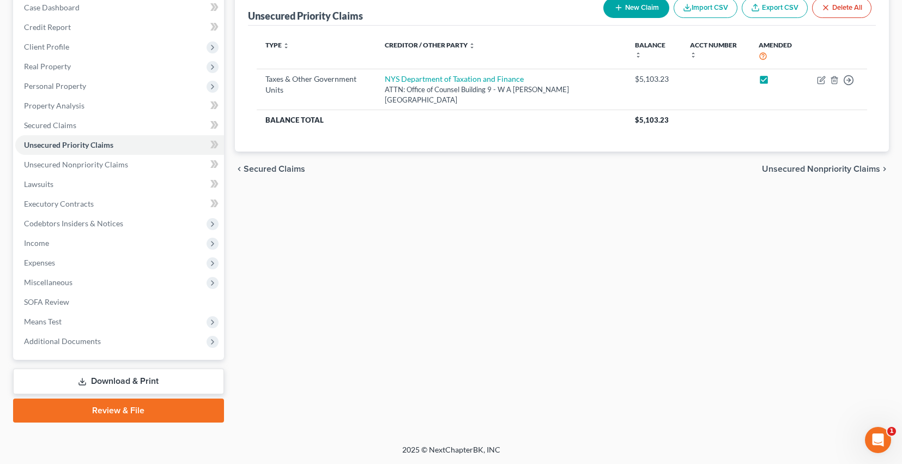
click at [136, 374] on link "Download & Print" at bounding box center [118, 382] width 211 height 26
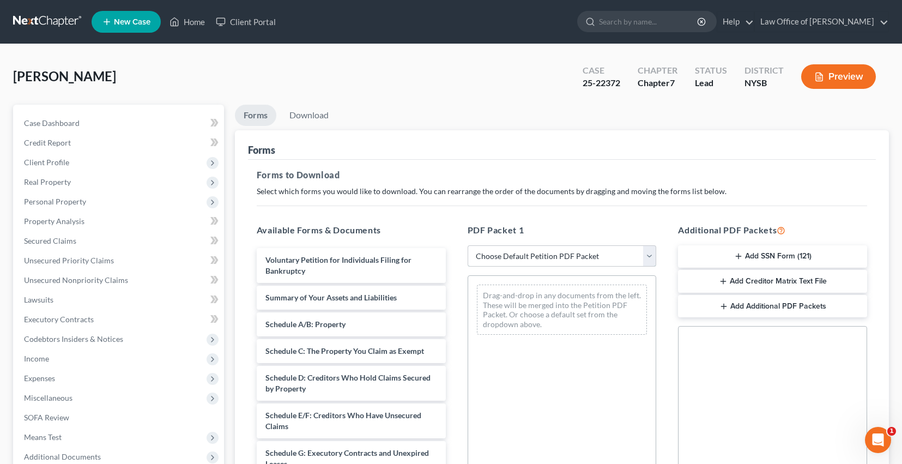
click at [535, 267] on select "Choose Default Petition PDF Packet Complete Bankruptcy Petition (all forms and …" at bounding box center [562, 256] width 189 height 22
select select "2"
click at [468, 267] on select "Choose Default Petition PDF Packet Complete Bankruptcy Petition (all forms and …" at bounding box center [562, 256] width 189 height 22
click at [312, 126] on link "Download" at bounding box center [309, 115] width 57 height 21
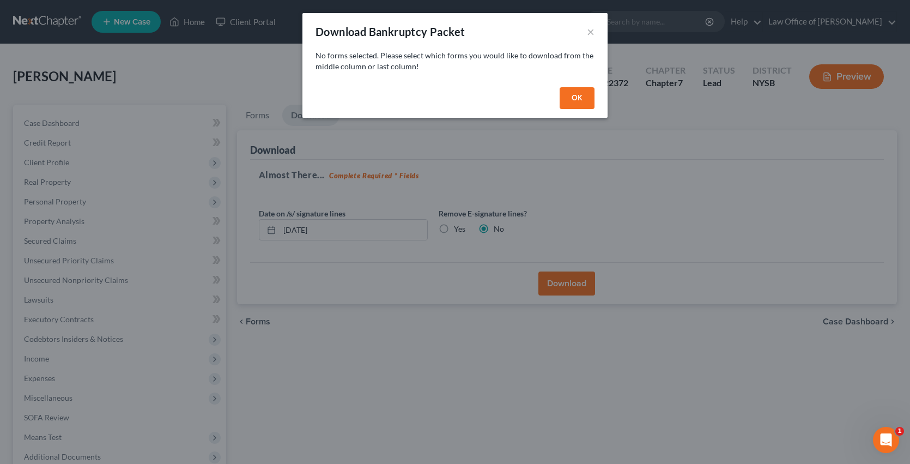
click at [586, 109] on button "OK" at bounding box center [577, 98] width 35 height 22
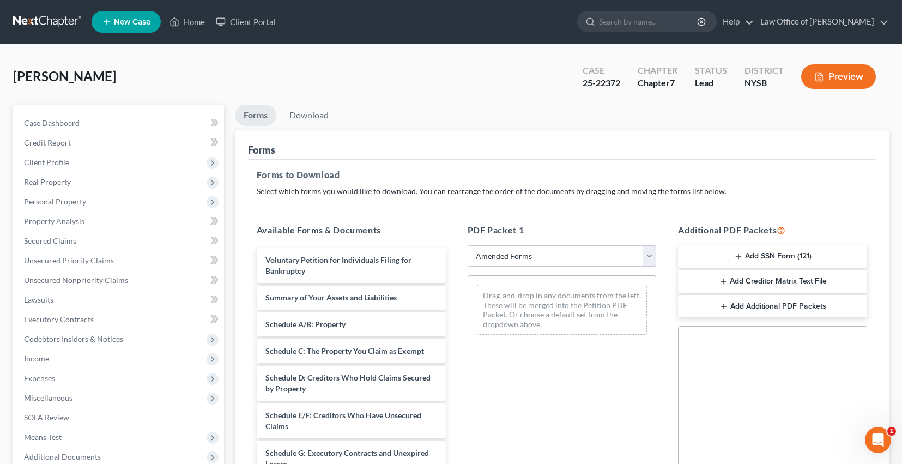
click at [613, 267] on select "Choose Default Petition PDF Packet Complete Bankruptcy Petition (all forms and …" at bounding box center [562, 256] width 189 height 22
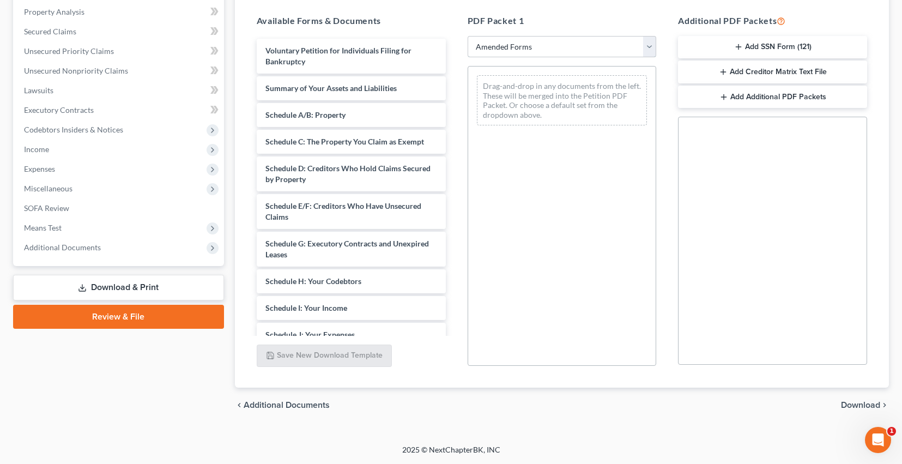
scroll to position [213, 0]
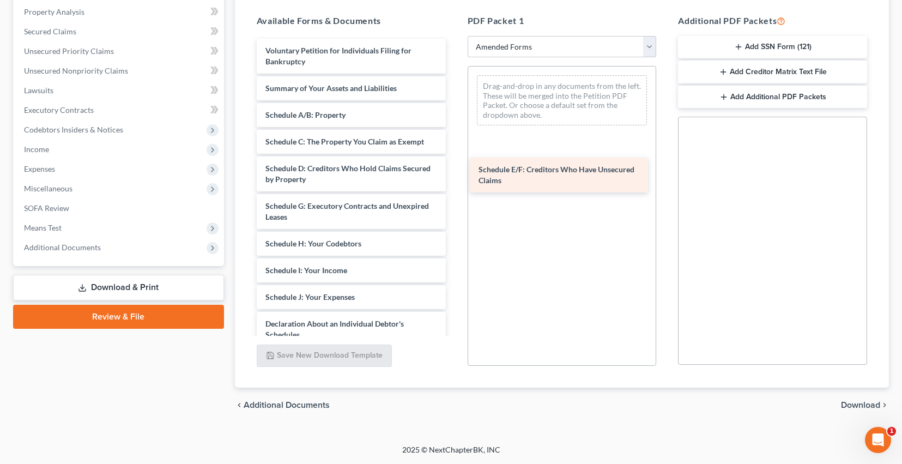
drag, startPoint x: 293, startPoint y: 262, endPoint x: 503, endPoint y: 170, distance: 229.0
click at [455, 170] on div "Schedule E/F: Creditors Who Have Unsecured Claims Voluntary Petition for Indivi…" at bounding box center [351, 308] width 207 height 539
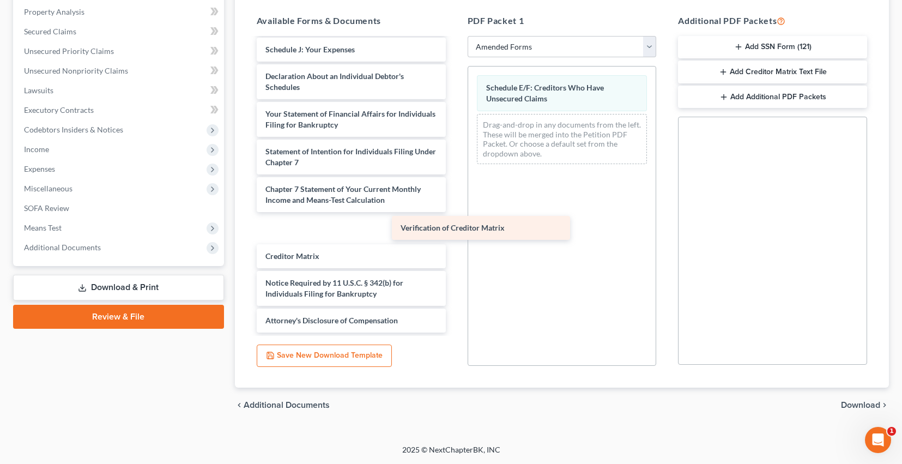
scroll to position [301, 0]
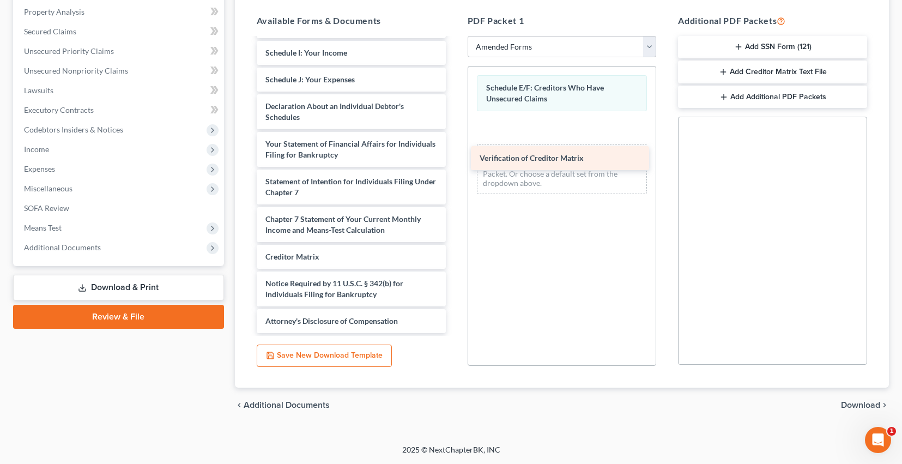
drag, startPoint x: 344, startPoint y: 272, endPoint x: 556, endPoint y: 159, distance: 240.0
click at [455, 159] on div "Verification of Creditor Matrix Voluntary Petition for Individuals Filing for B…" at bounding box center [351, 77] width 207 height 512
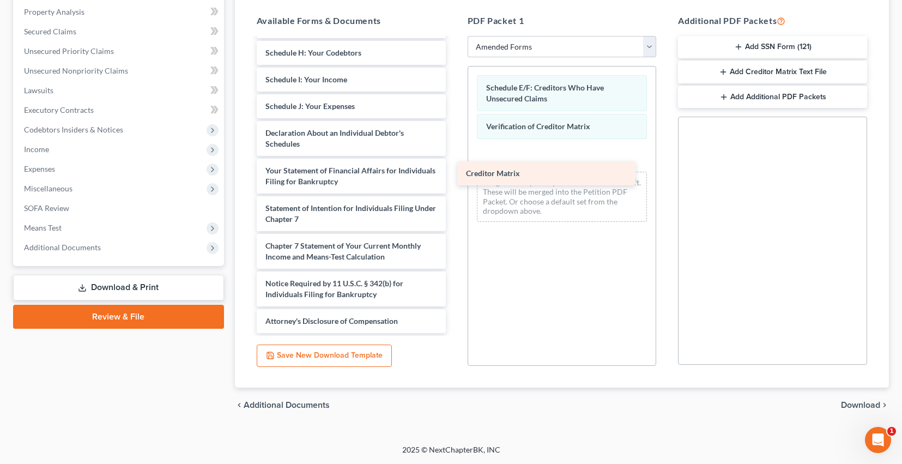
scroll to position [271, 0]
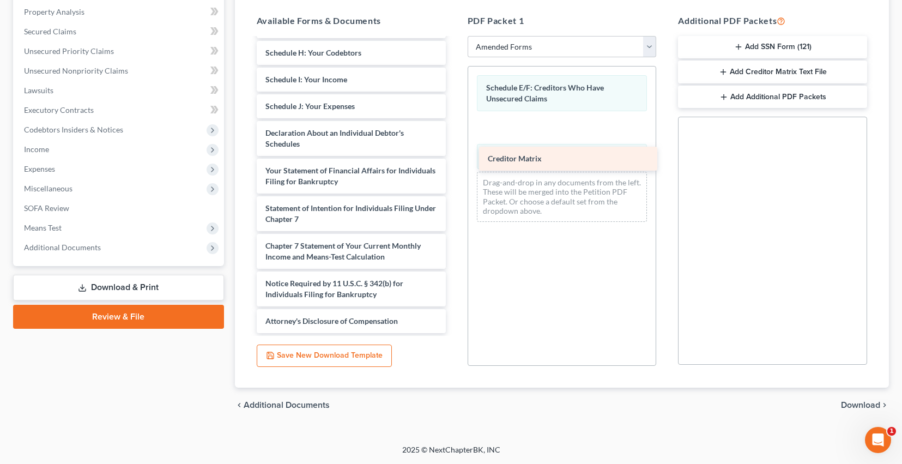
drag, startPoint x: 319, startPoint y: 278, endPoint x: 539, endPoint y: 165, distance: 246.5
click at [455, 165] on div "Creditor Matrix Voluntary Petition for Individuals Filing for Bankruptcy Summar…" at bounding box center [351, 90] width 207 height 485
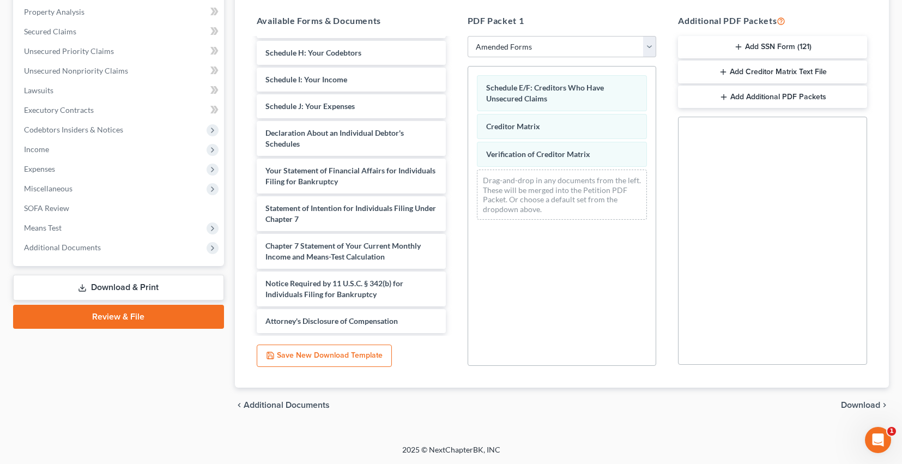
scroll to position [0, 0]
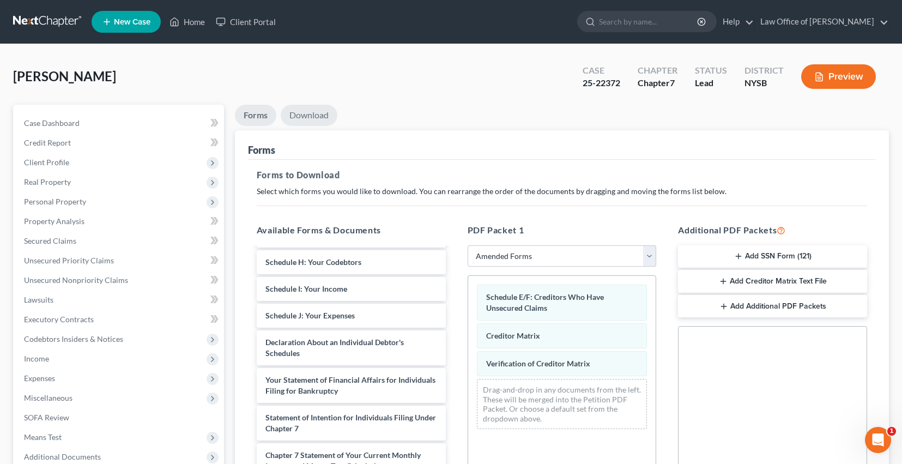
click at [322, 126] on link "Download" at bounding box center [309, 115] width 57 height 21
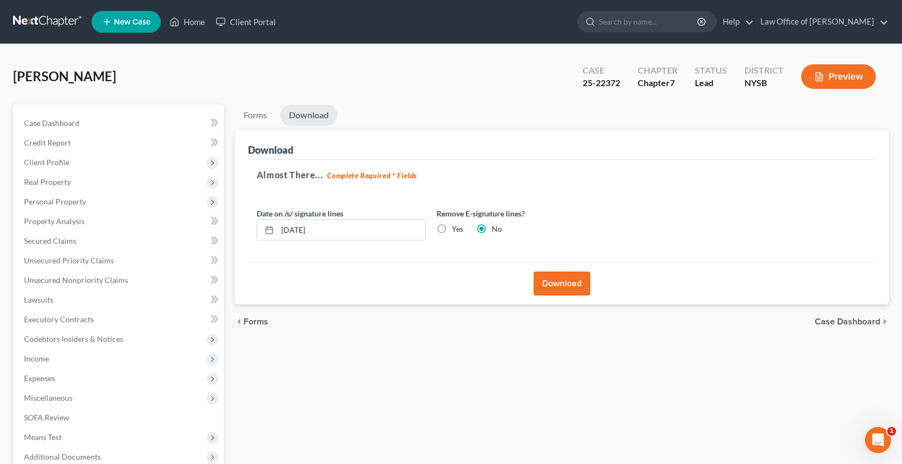
click at [559, 295] on button "Download" at bounding box center [562, 284] width 57 height 24
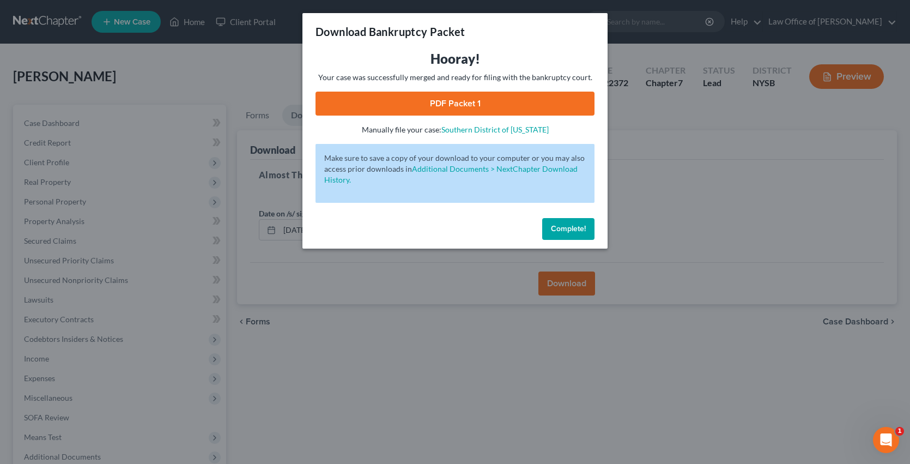
click at [459, 115] on link "PDF Packet 1" at bounding box center [455, 104] width 279 height 24
click at [583, 233] on span "Complete!" at bounding box center [568, 228] width 35 height 9
